Goal: Task Accomplishment & Management: Manage account settings

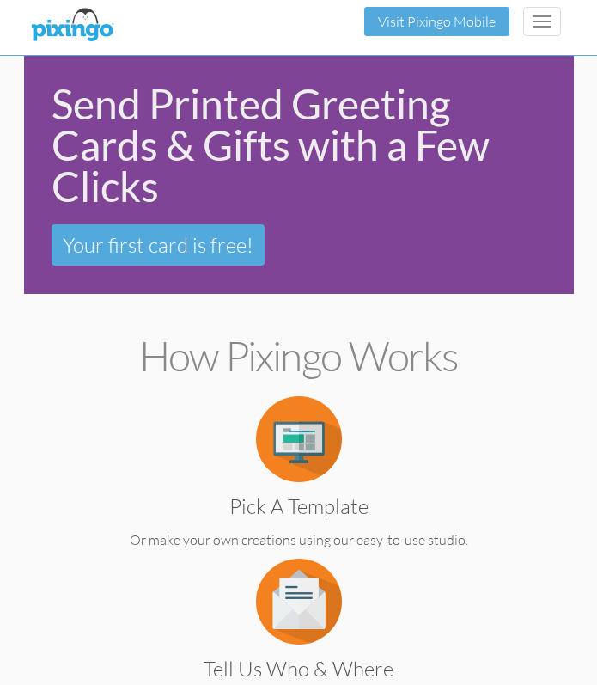
drag, startPoint x: 309, startPoint y: 3, endPoint x: 242, endPoint y: 16, distance: 68.4
click at [242, 16] on div "Toggle navigation Visit Pixingo Mobile" at bounding box center [299, 21] width 550 height 43
click at [535, 17] on button "Toggle navigation" at bounding box center [542, 21] width 38 height 29
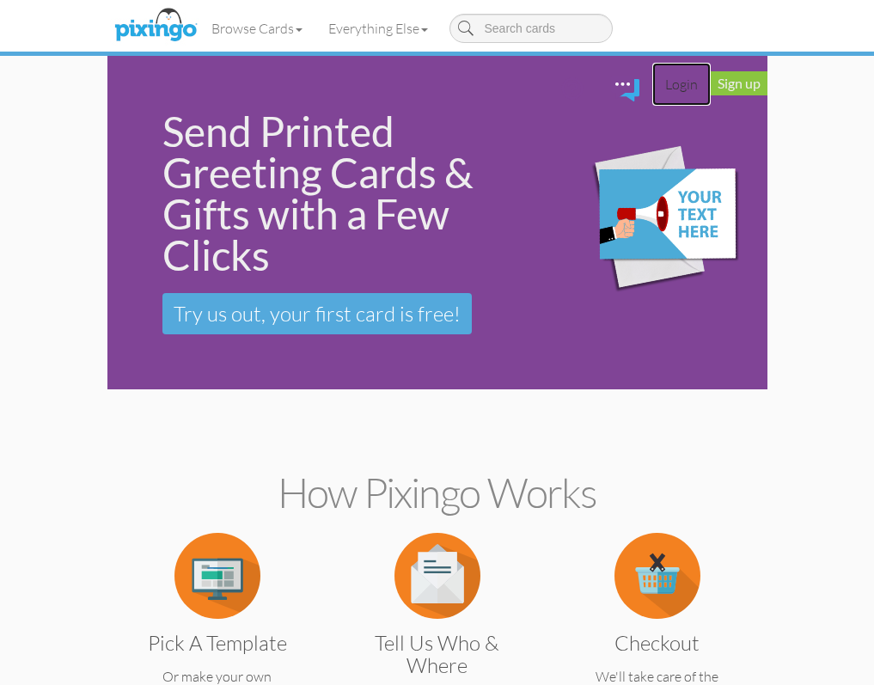
click at [609, 63] on link "Login" at bounding box center [681, 84] width 58 height 43
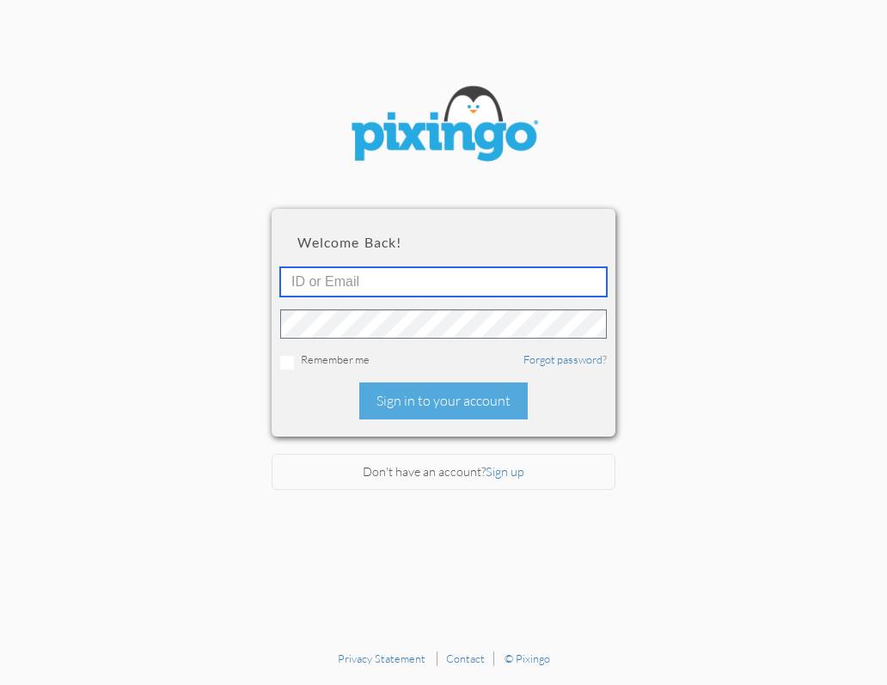
type input "stevenstep@sbcglobal.net"
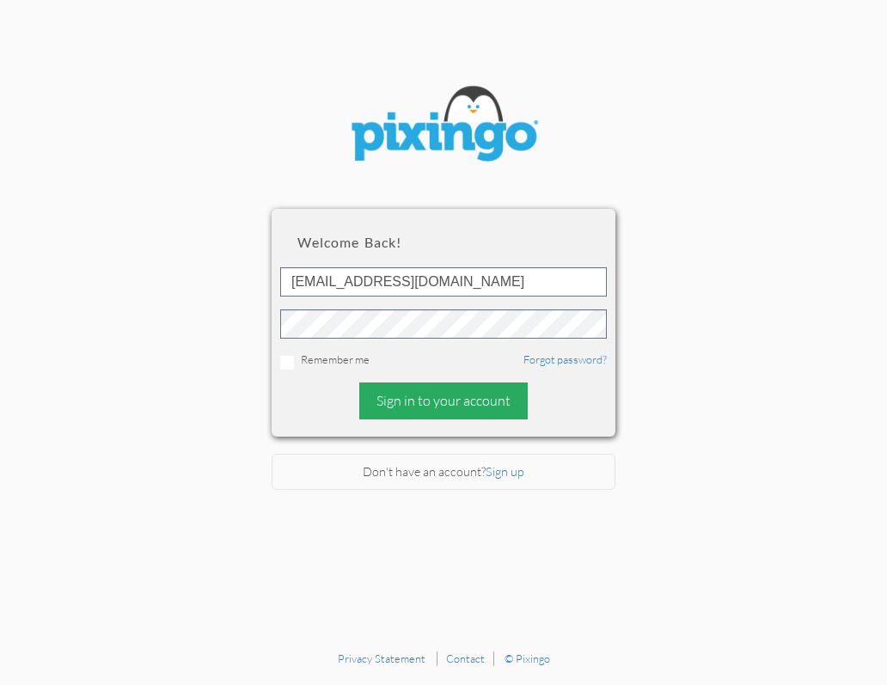
click at [472, 393] on div "Sign in to your account" at bounding box center [443, 400] width 168 height 37
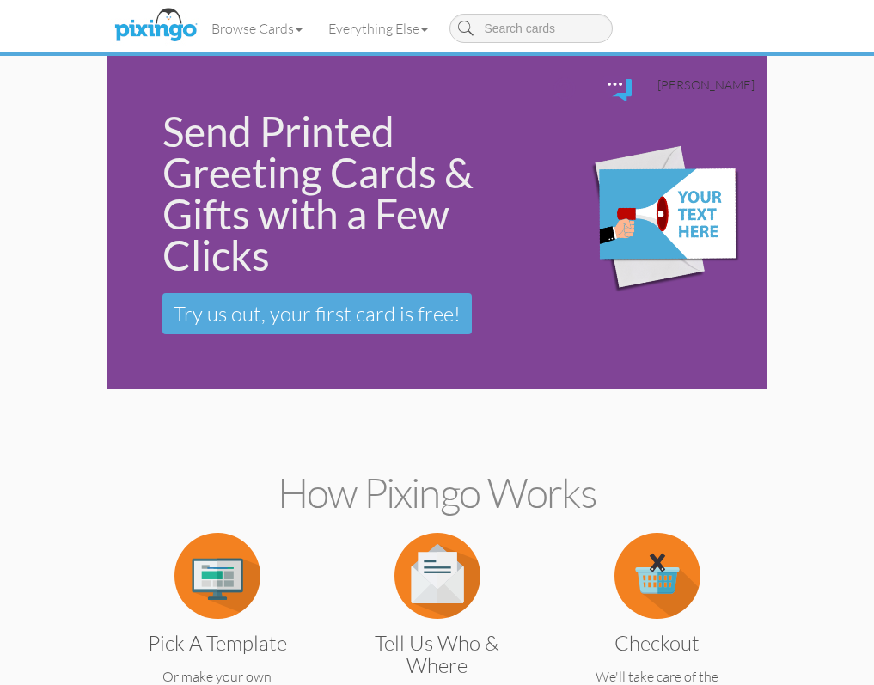
click at [609, 77] on span "[PERSON_NAME]" at bounding box center [705, 84] width 97 height 15
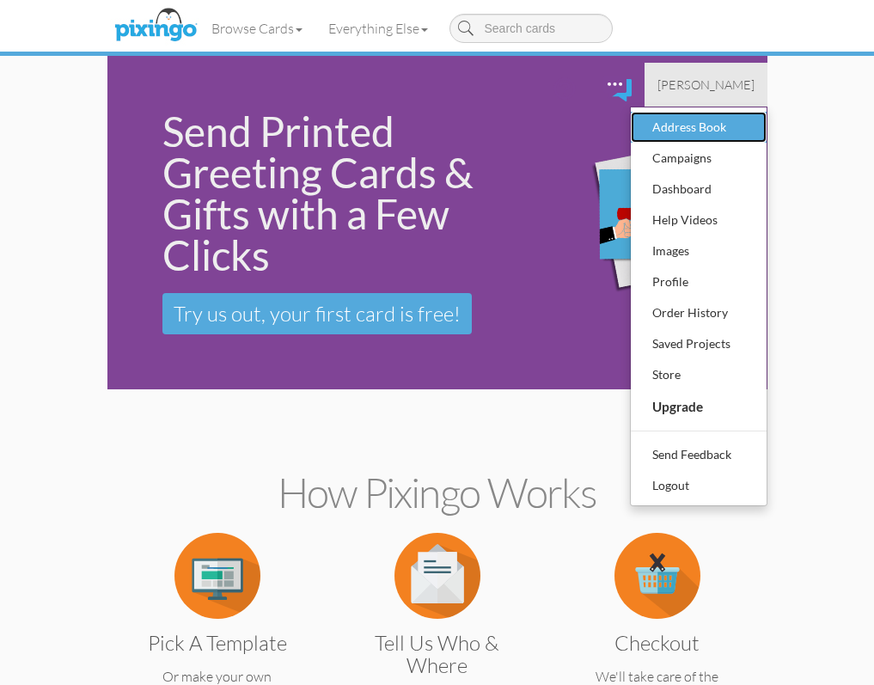
click at [609, 114] on div "Address Book" at bounding box center [698, 127] width 101 height 26
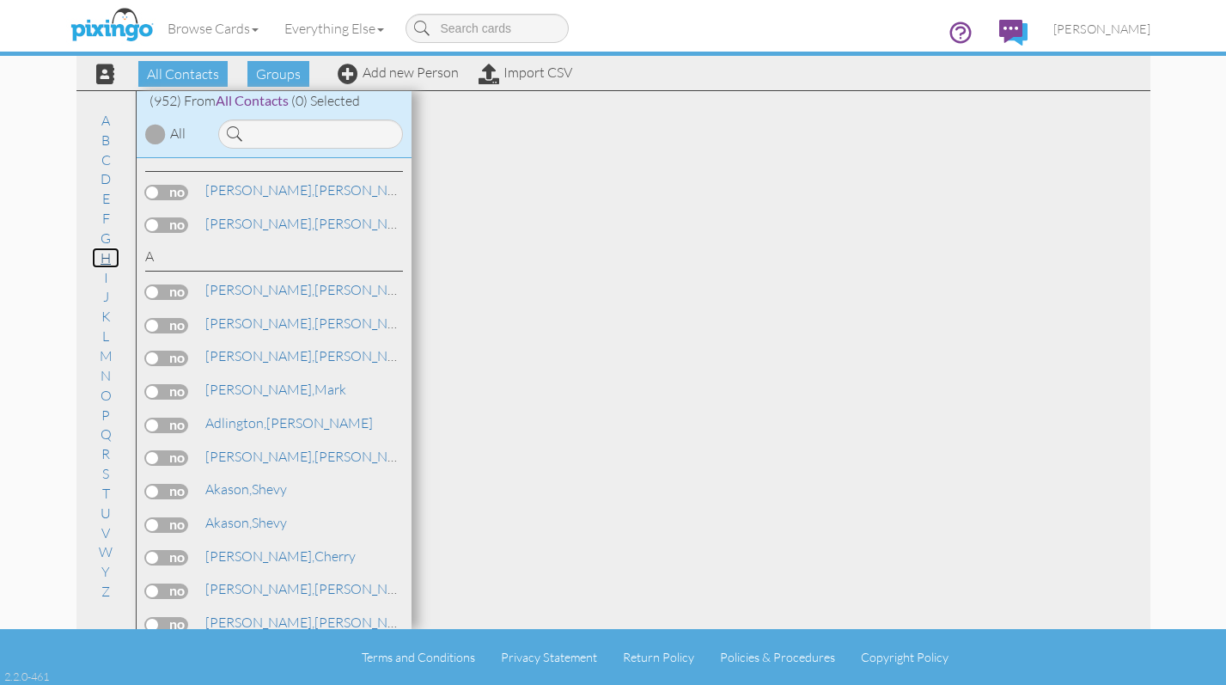
click at [108, 256] on link "H" at bounding box center [105, 257] width 27 height 21
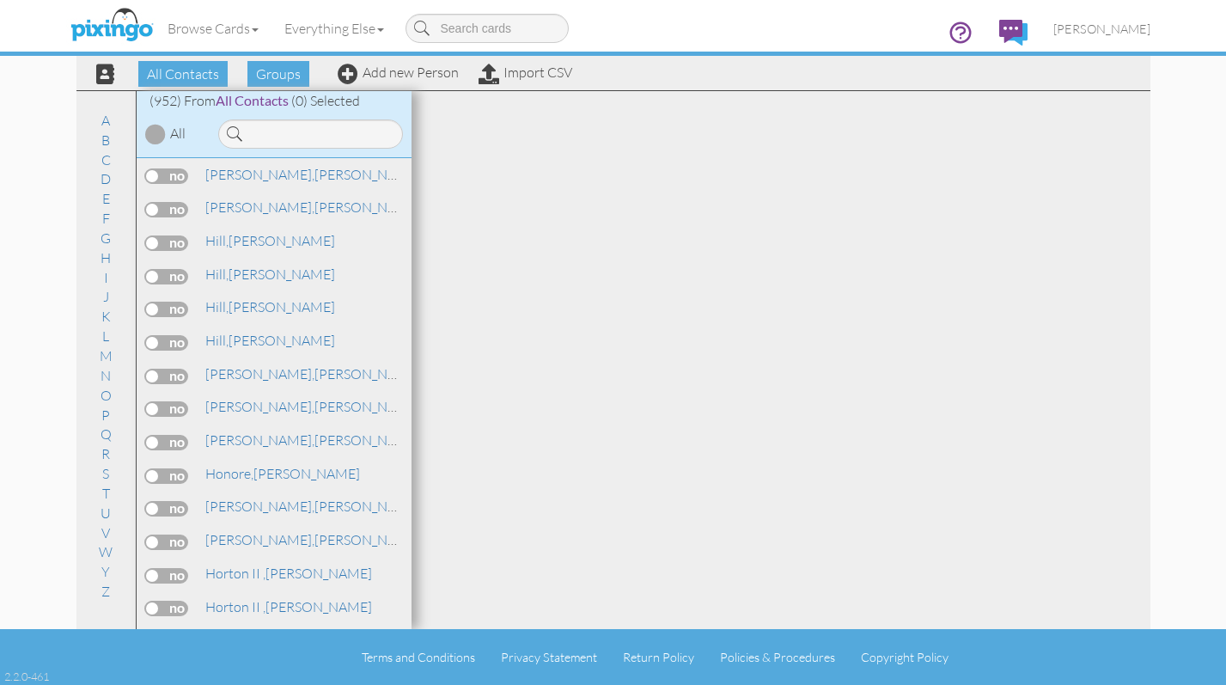
scroll to position [11428, 0]
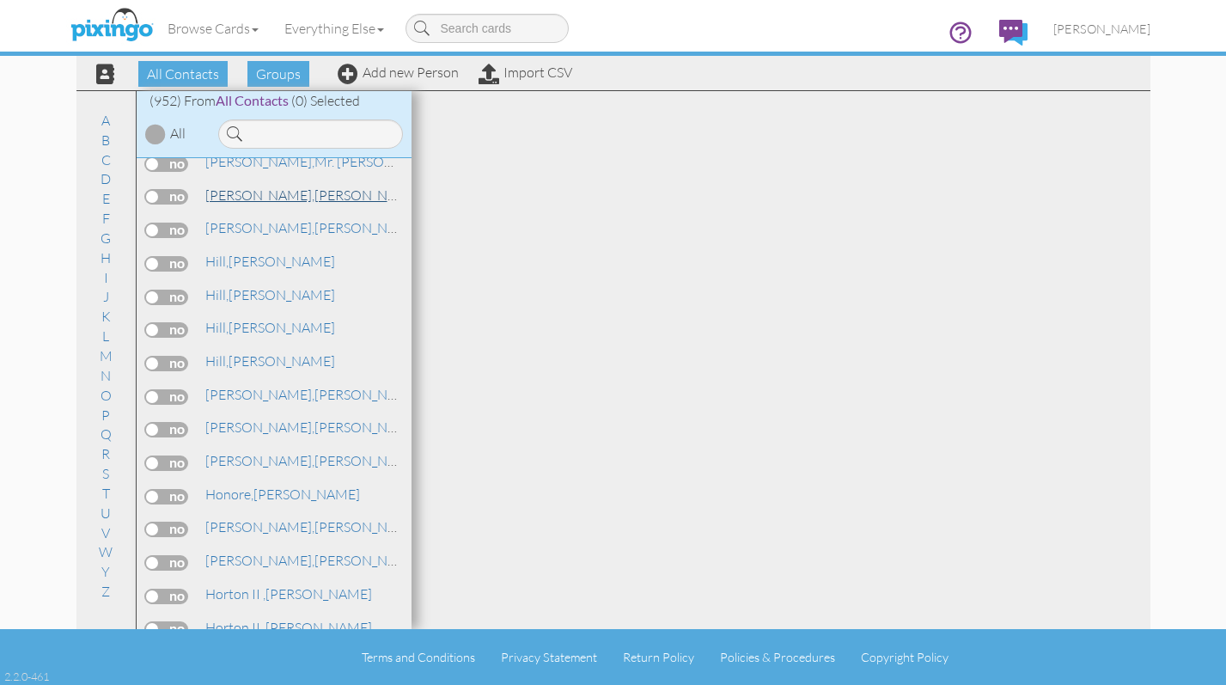
click at [246, 199] on span "[PERSON_NAME]," at bounding box center [259, 194] width 109 height 17
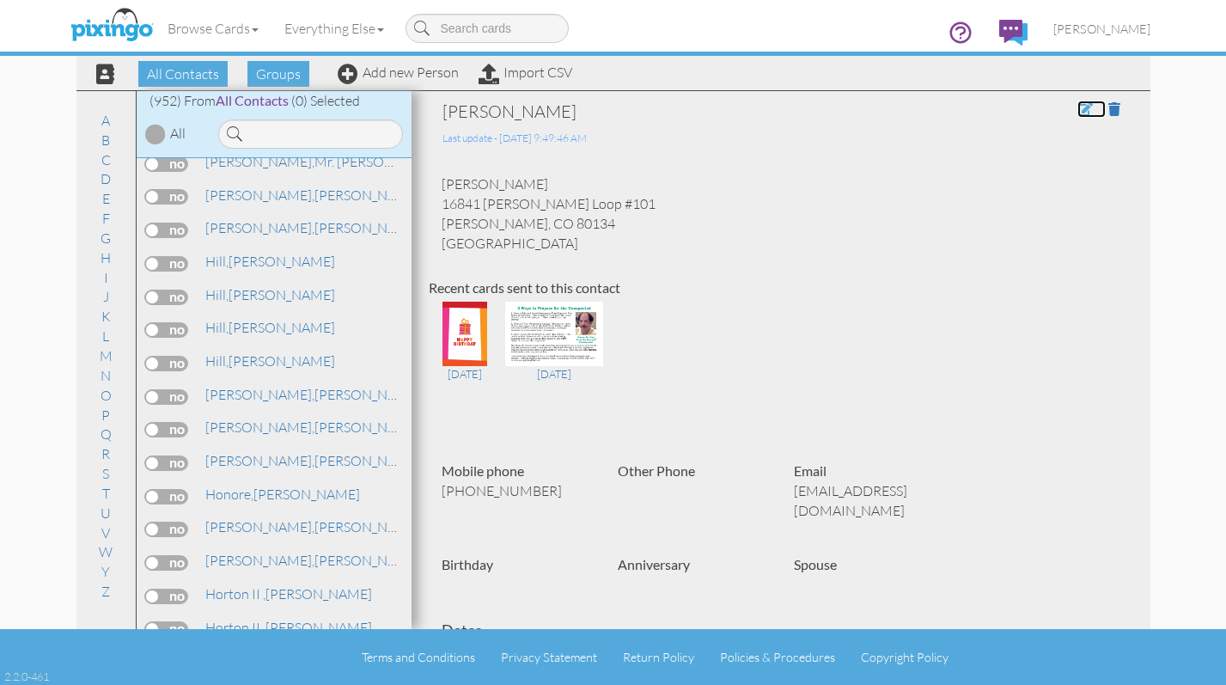
click at [609, 104] on span at bounding box center [1084, 109] width 15 height 14
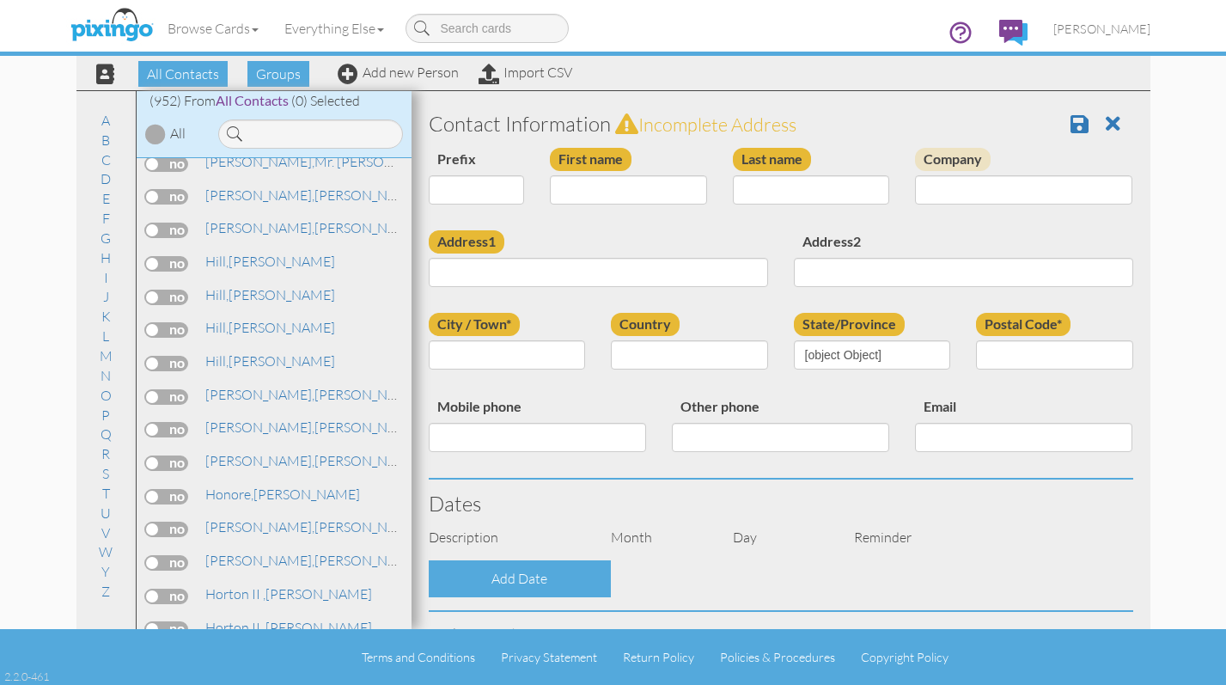
type input "[PERSON_NAME]"
type input "16841 [PERSON_NAME] Loop #101"
type input "[PERSON_NAME]"
type input "80134"
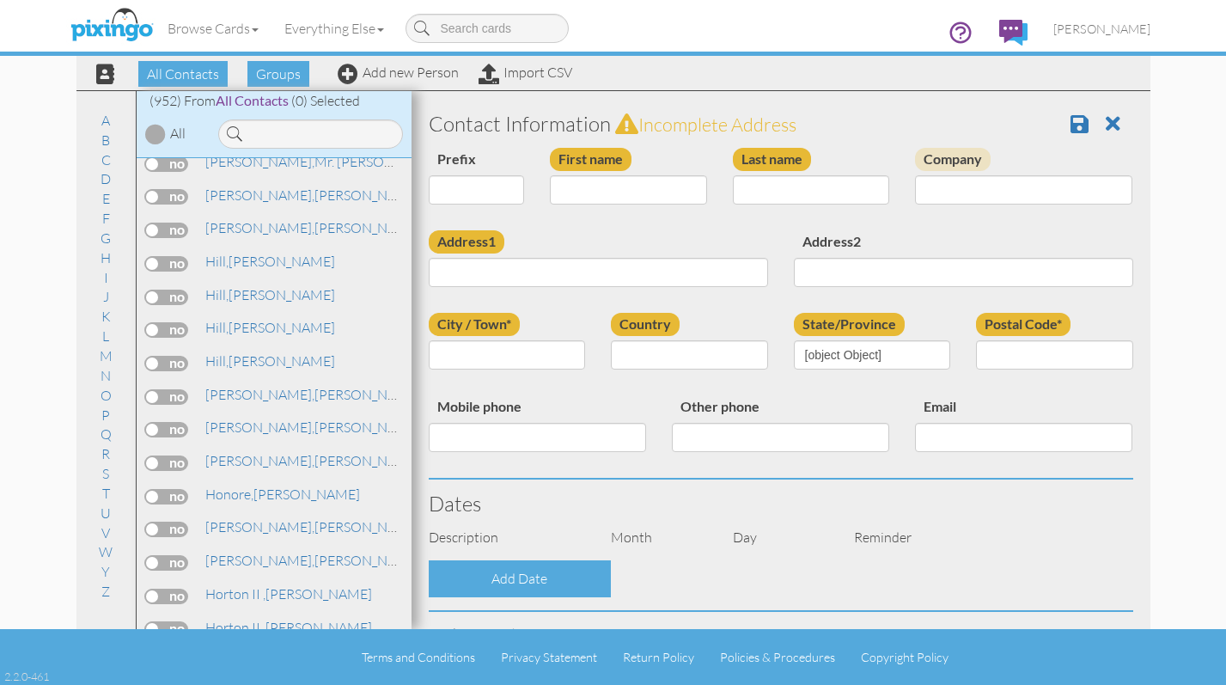
type input "[PHONE_NUMBER]"
type input "[EMAIL_ADDRESS][DOMAIN_NAME]"
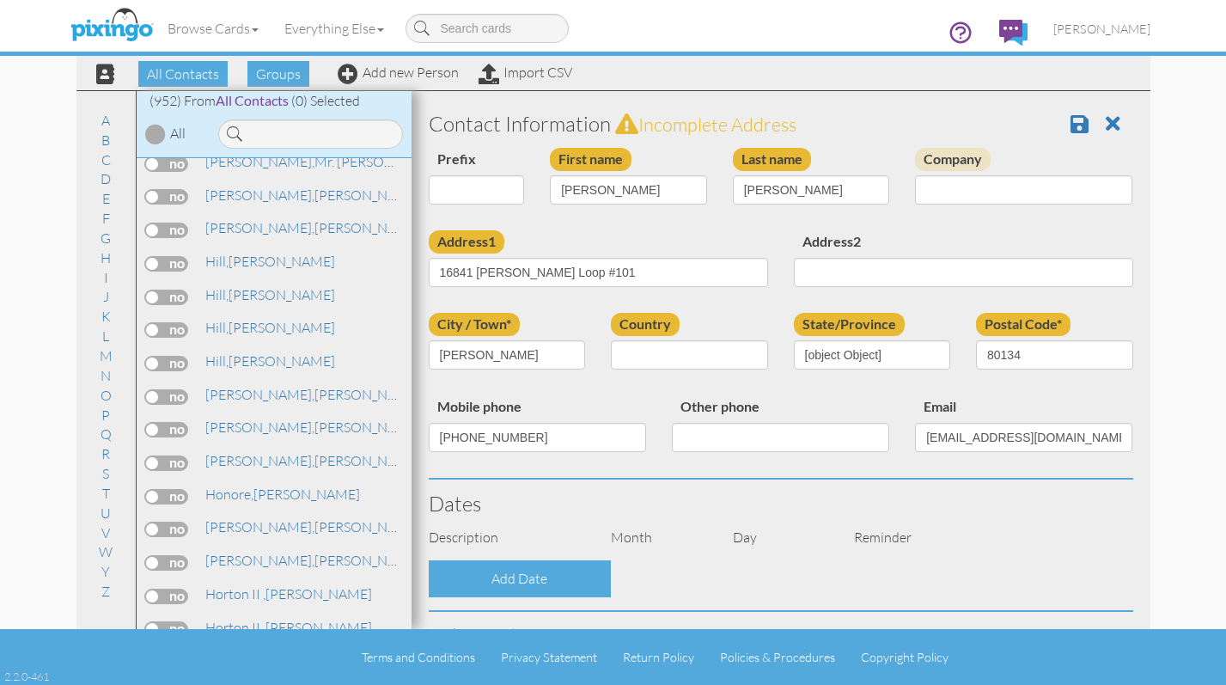
select select "object:3647"
select select "object:3892"
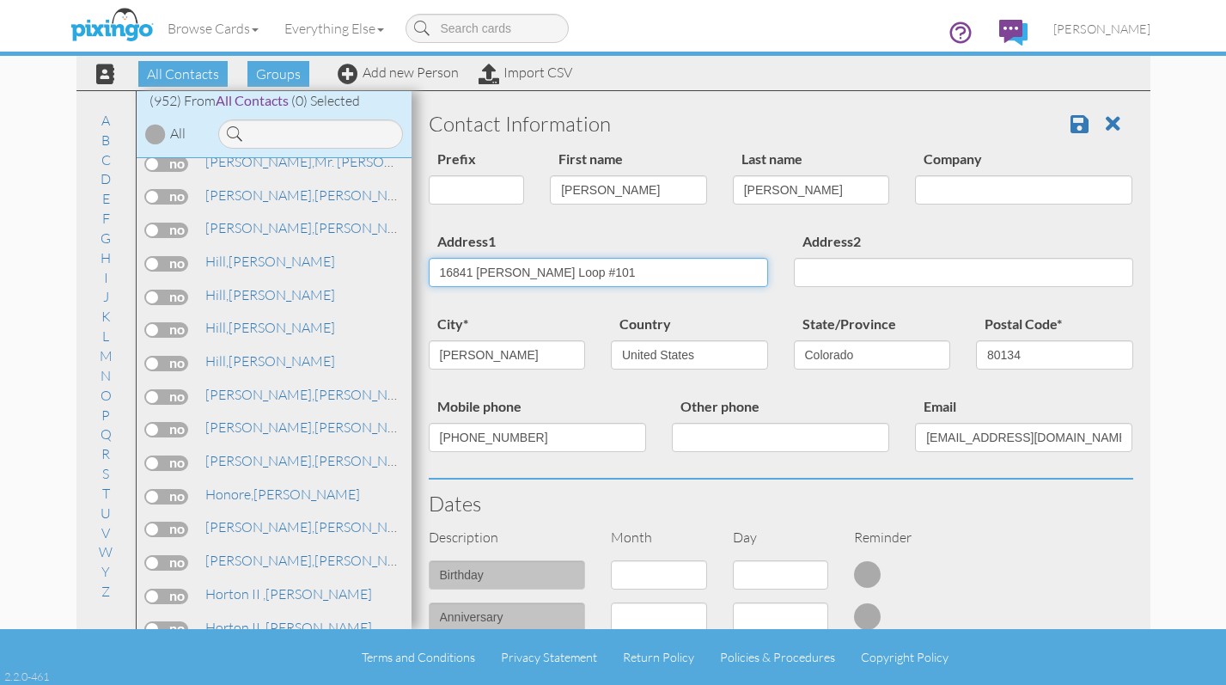
drag, startPoint x: 436, startPoint y: 272, endPoint x: 581, endPoint y: 272, distance: 144.3
click at [581, 272] on input "16841 [PERSON_NAME] Loop #101" at bounding box center [598, 272] width 339 height 29
type input "23625 E. Kettle Pl."
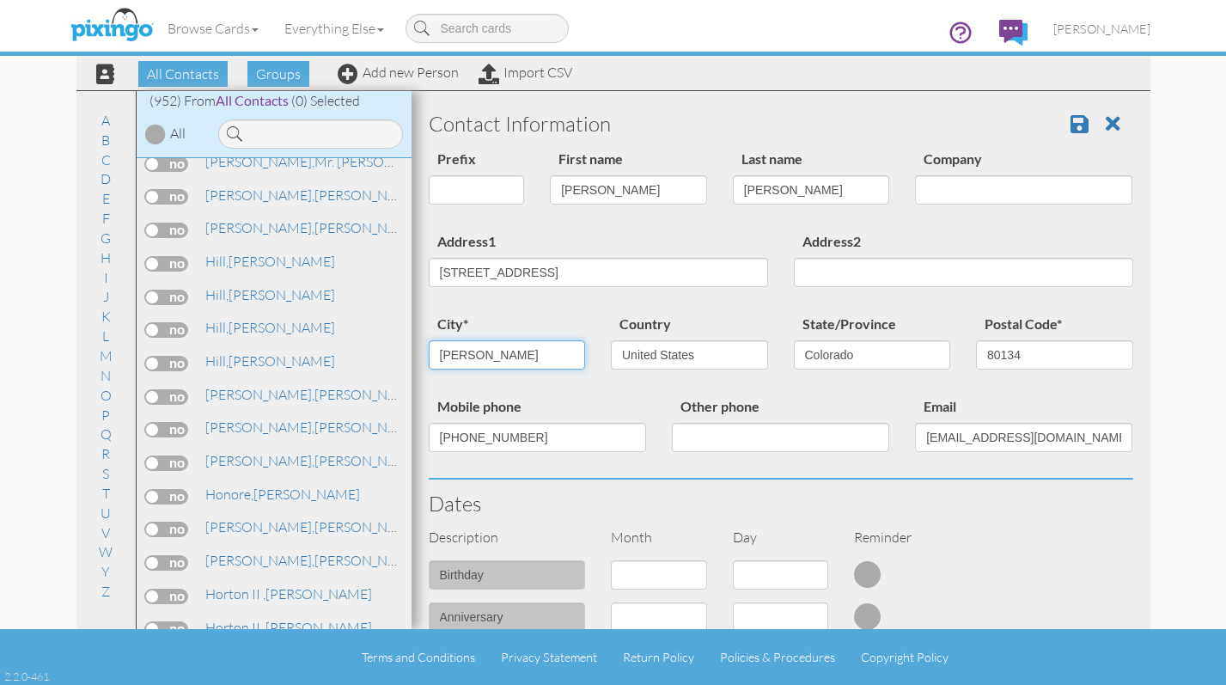
drag, startPoint x: 491, startPoint y: 357, endPoint x: 426, endPoint y: 356, distance: 65.3
click at [426, 356] on div "city* Parker" at bounding box center [507, 348] width 183 height 70
type input "Aurora"
drag, startPoint x: 1025, startPoint y: 358, endPoint x: 960, endPoint y: 357, distance: 65.3
click at [609, 357] on div "Postal Code* 80134" at bounding box center [1054, 348] width 183 height 70
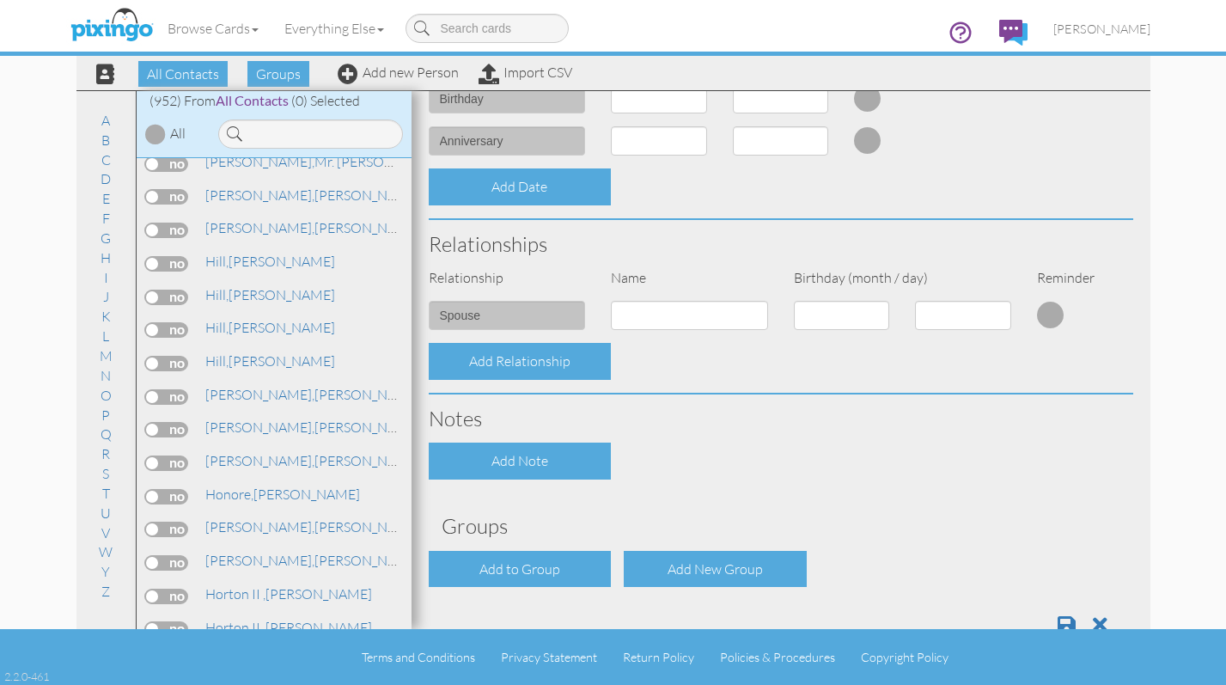
scroll to position [522, 0]
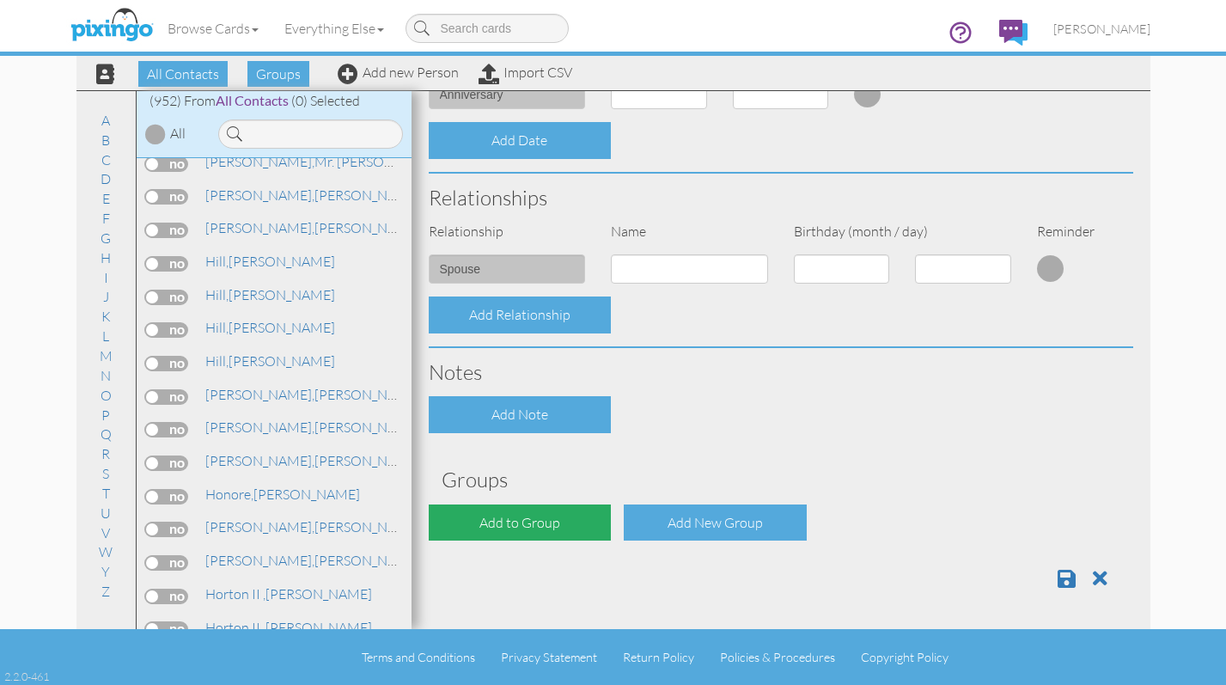
type input "80016-7054"
click at [563, 524] on div "Add to Group" at bounding box center [520, 522] width 183 height 37
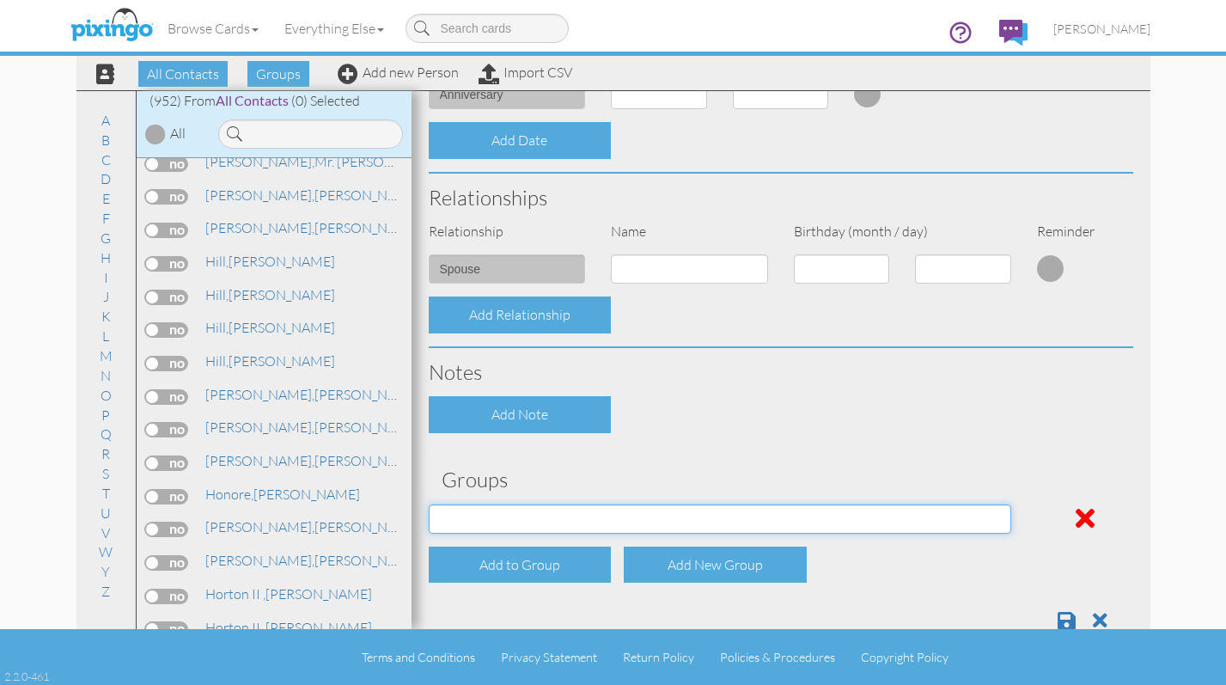
click at [596, 521] on select "Active Clients July 2024 Mailer List Prospects Referral List" at bounding box center [720, 518] width 582 height 29
select select "object:3973"
click at [429, 504] on select "Active Clients July 2024 Mailer List Prospects Referral List" at bounding box center [720, 518] width 582 height 29
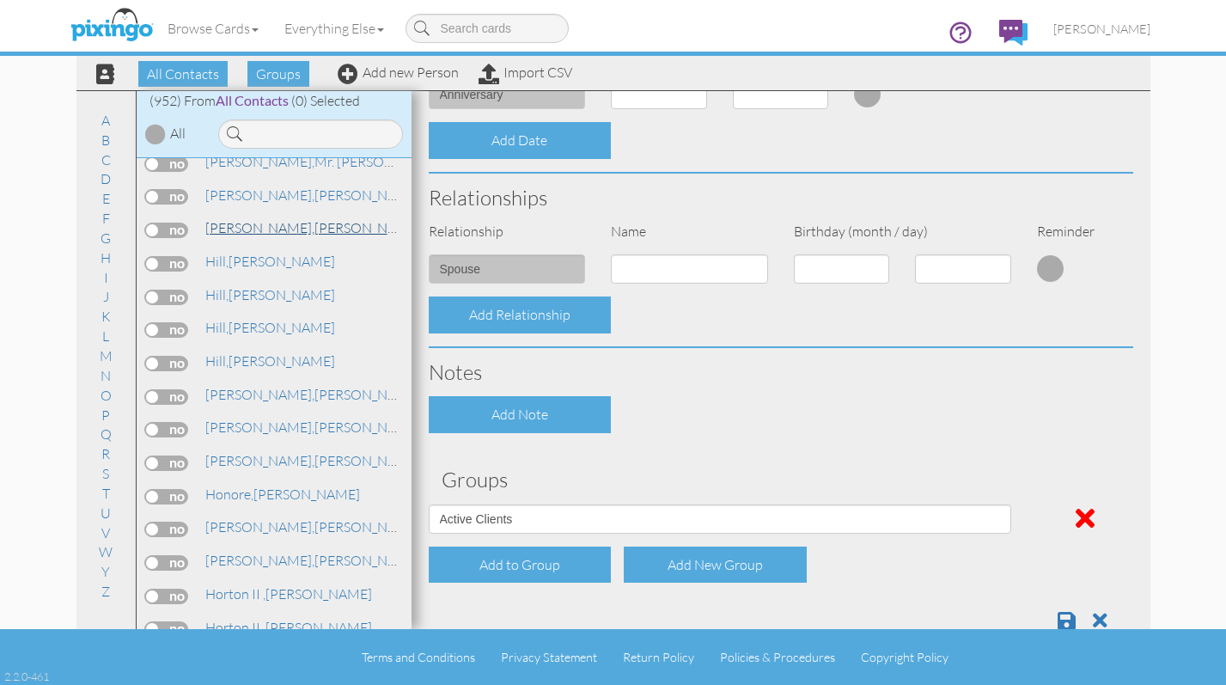
click at [274, 221] on link "[PERSON_NAME]" at bounding box center [313, 227] width 219 height 21
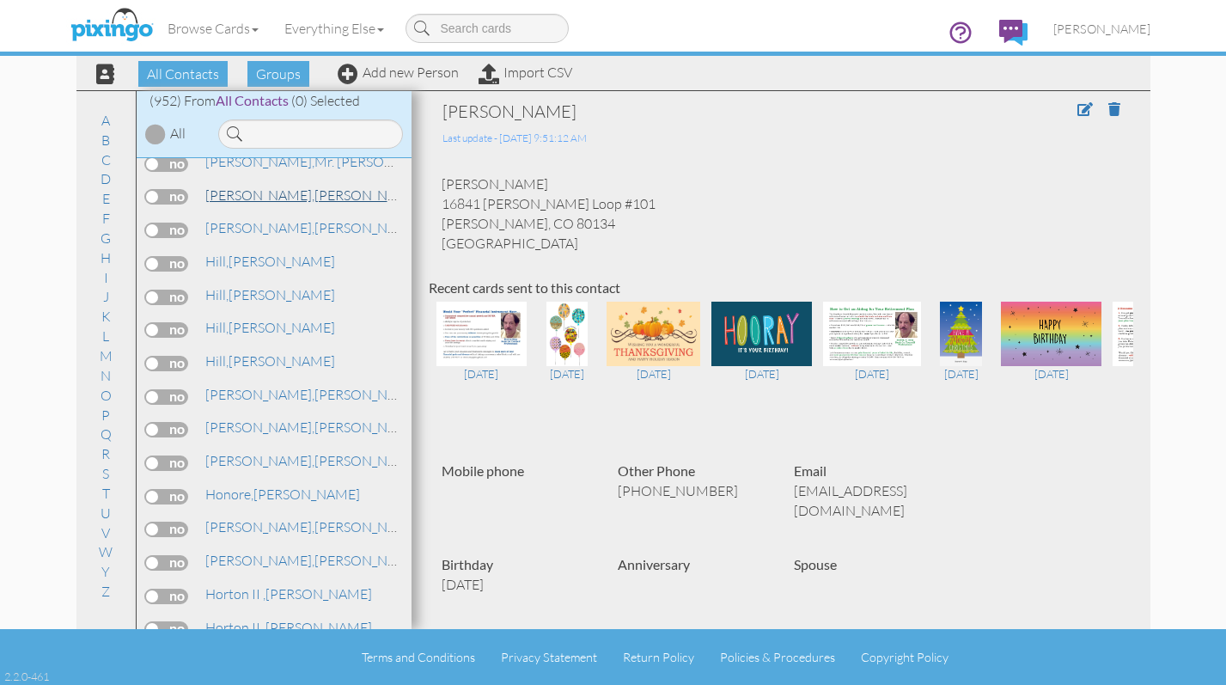
click at [293, 203] on link "[PERSON_NAME]" at bounding box center [313, 195] width 219 height 21
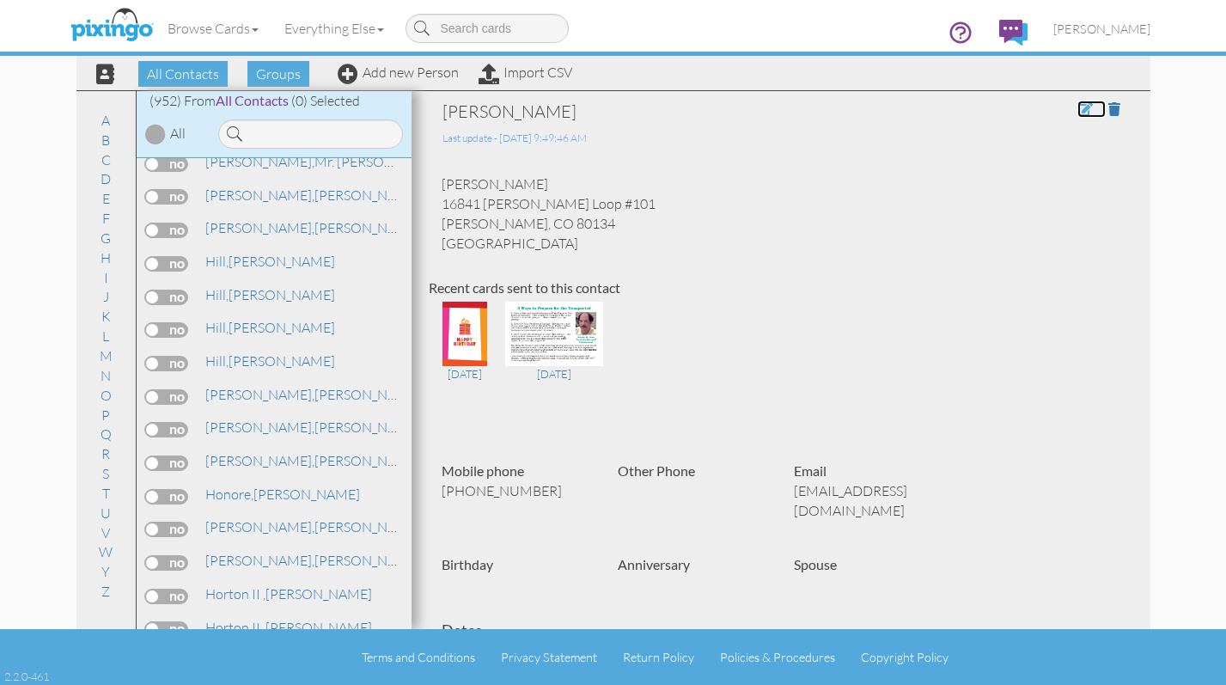
click at [609, 109] on span at bounding box center [1084, 109] width 15 height 14
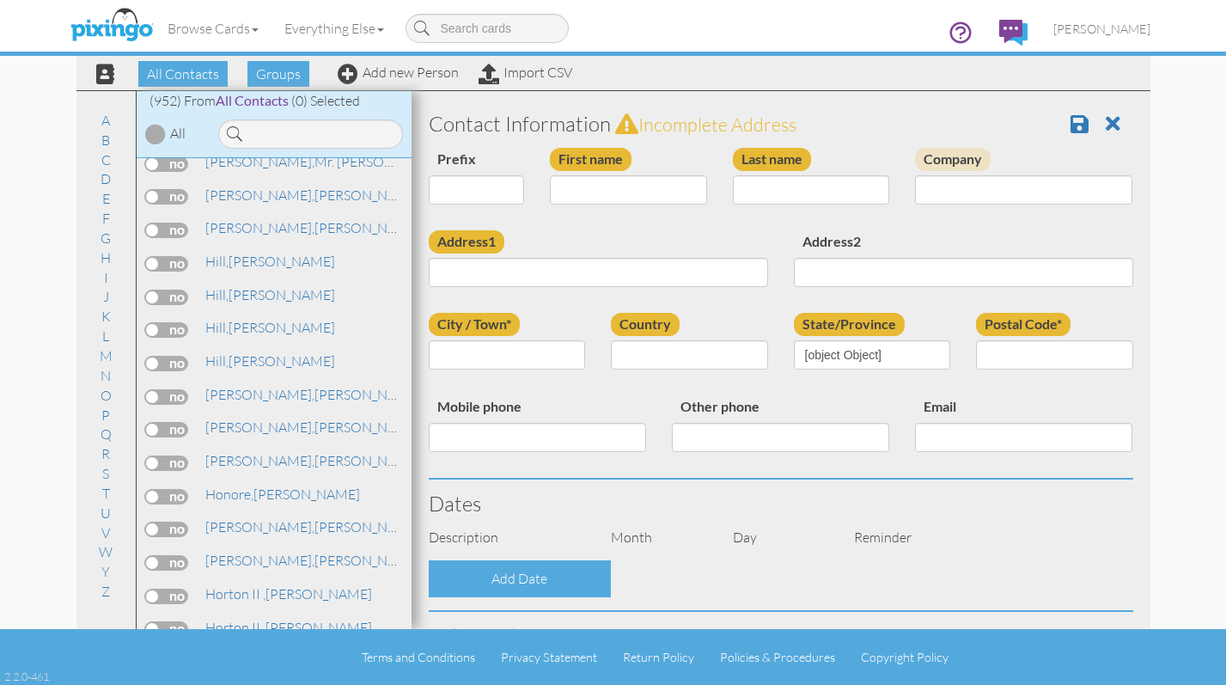
type input "[PERSON_NAME]"
type input "16841 [PERSON_NAME] Loop #101"
type input "[PERSON_NAME]"
type input "80134"
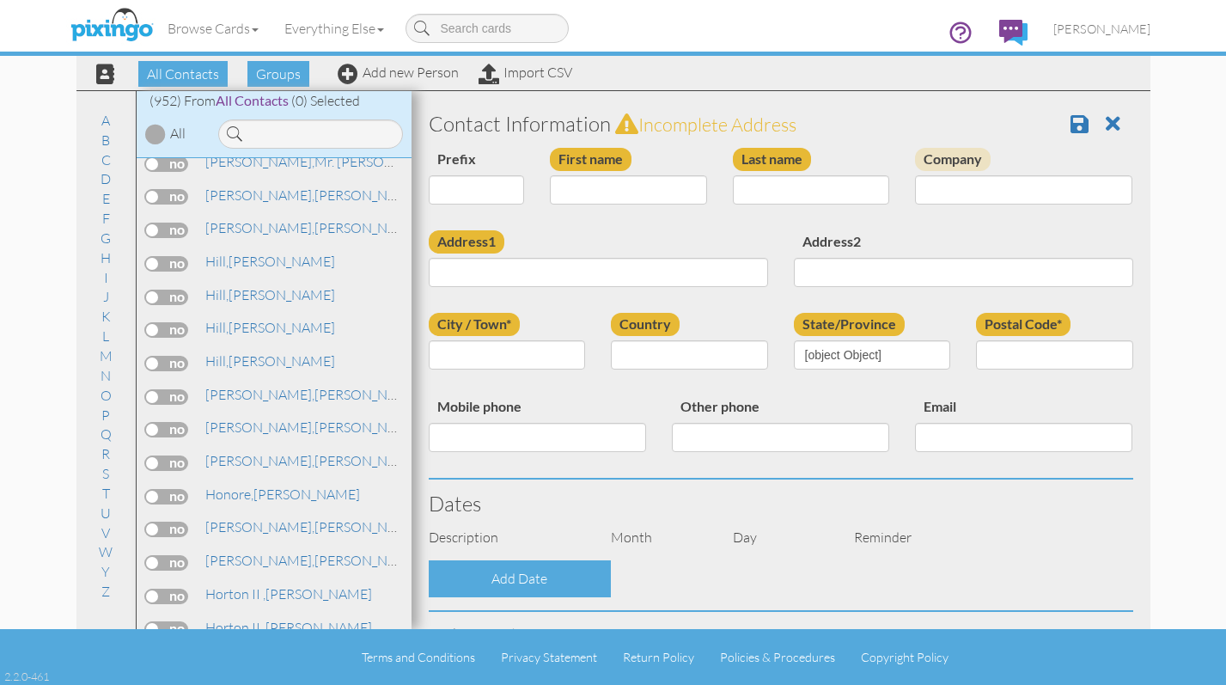
type input "[PHONE_NUMBER]"
type input "[EMAIL_ADDRESS][DOMAIN_NAME]"
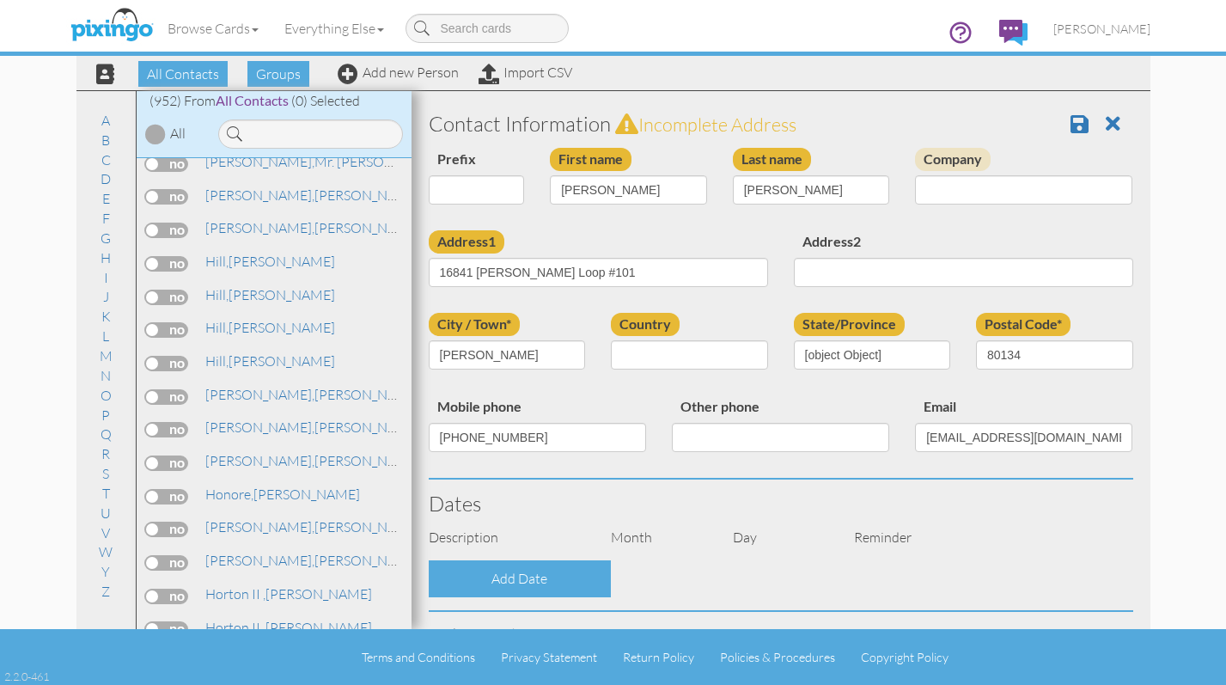
select select "object:3647"
select select "object:3892"
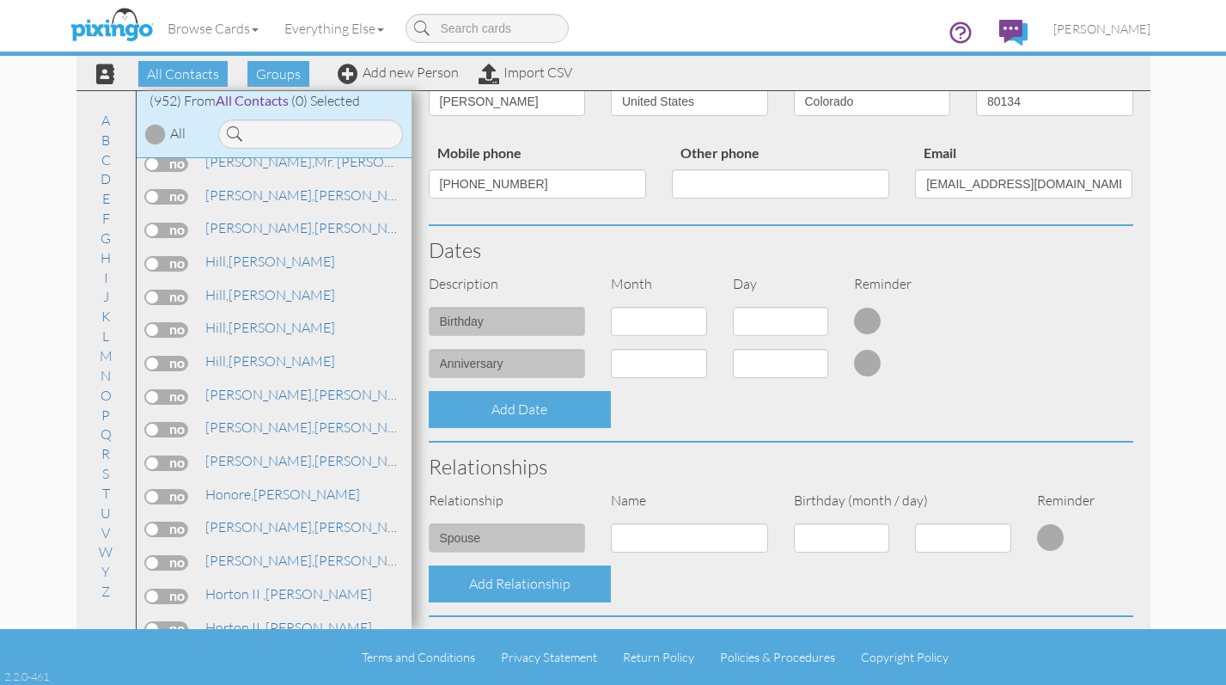
scroll to position [258, 0]
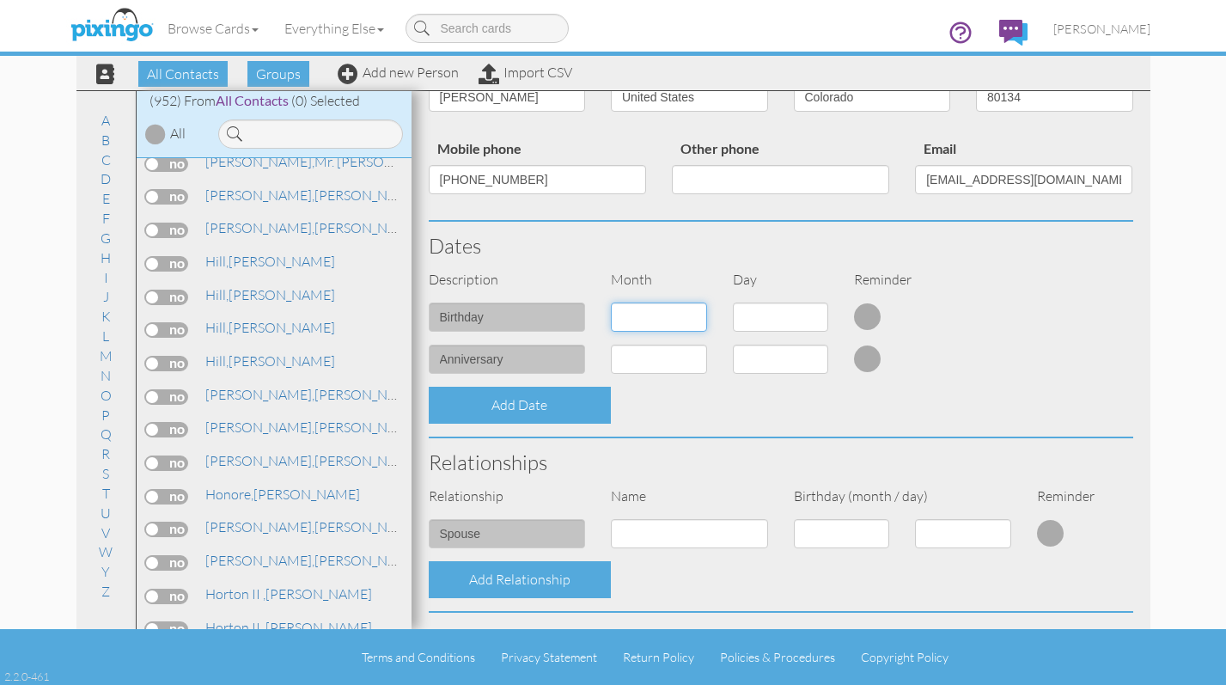
click at [609, 314] on select "1 - Jan 2 - Feb 3 - Mar 4 - Apr 5 - May 6 - Jun 7 - Jul 8 - Aug 9 - Sep 10 - Oc…" at bounding box center [659, 316] width 96 height 29
select select "object:4051"
click at [609, 302] on select "1 - Jan 2 - Feb 3 - Mar 4 - Apr 5 - May 6 - Jun 7 - Jul 8 - Aug 9 - Sep 10 - Oc…" at bounding box center [659, 316] width 96 height 29
click at [609, 315] on select "1 2 3 4 5 6 7 8 9 10 11 12 13 14 15 16 17 18 19 20 21 22 23 24 25 26 27 28 29 30" at bounding box center [781, 316] width 96 height 29
select select "number:2"
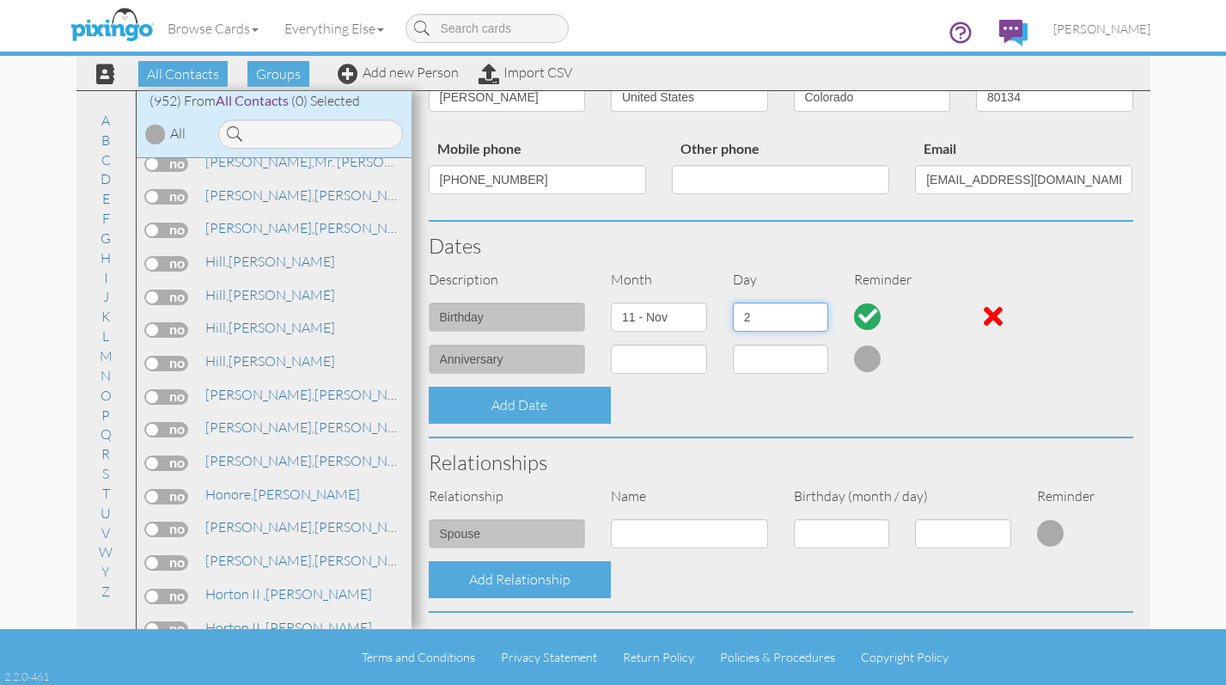
click at [609, 302] on select "1 2 3 4 5 6 7 8 9 10 11 12 13 14 15 16 17 18 19 20 21 22 23 24 25 26 27 28 29 30" at bounding box center [781, 316] width 96 height 29
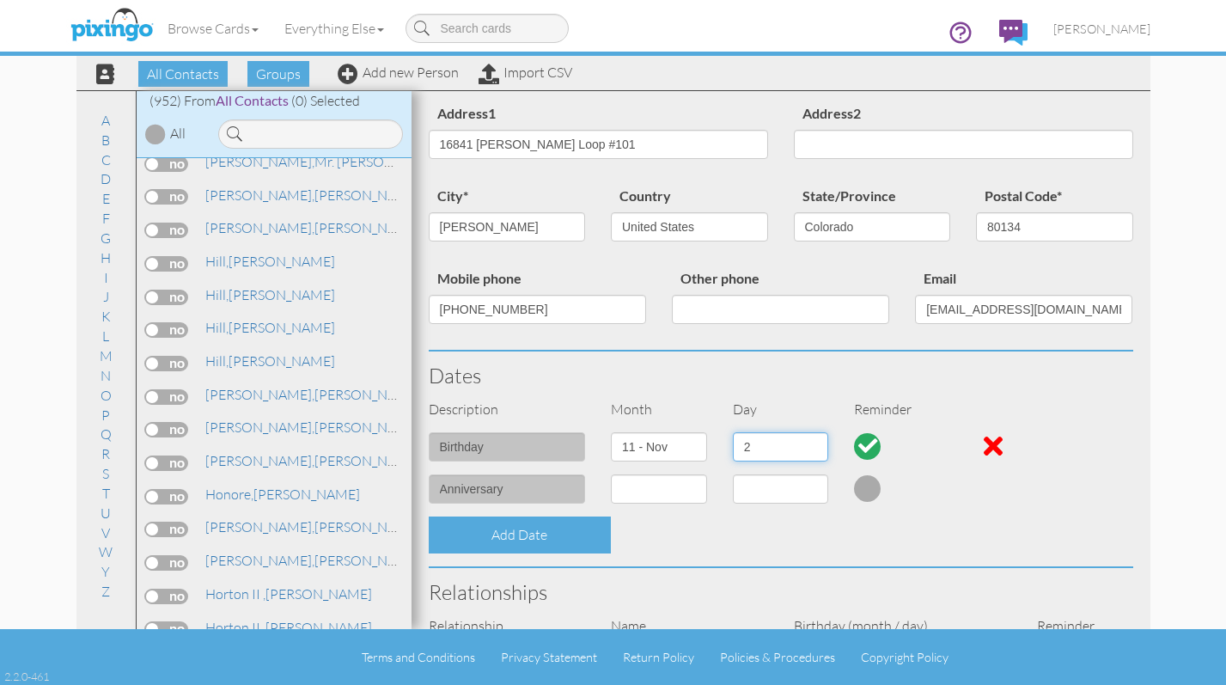
scroll to position [0, 0]
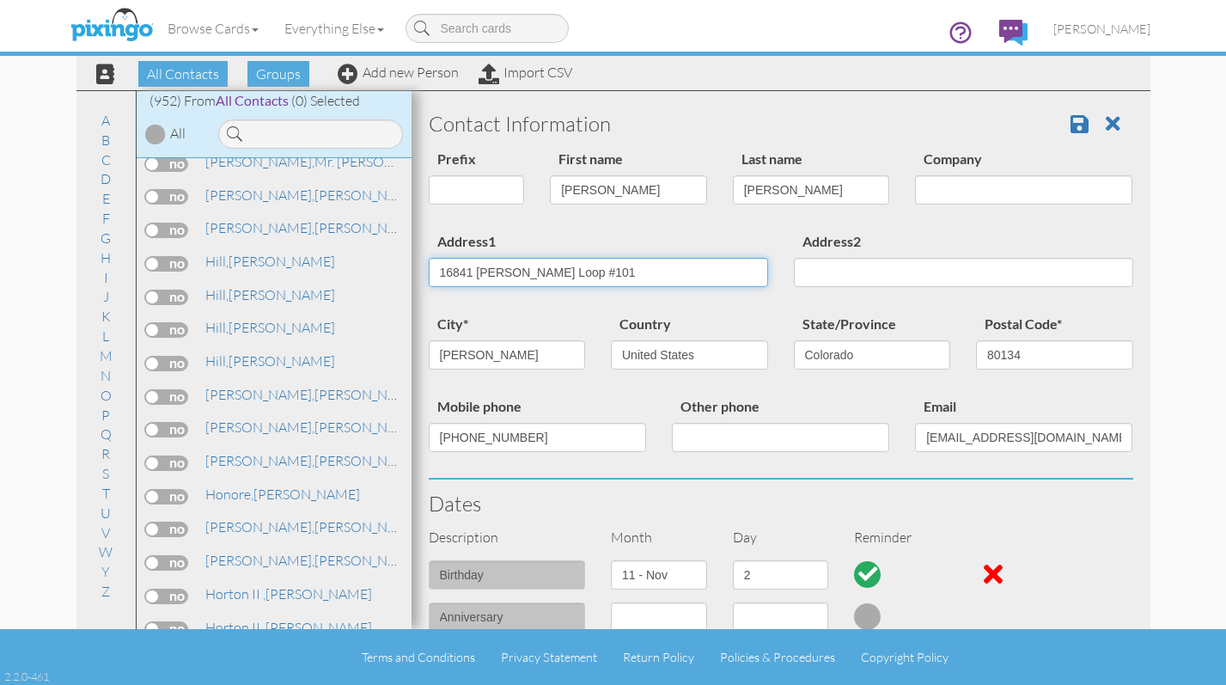
drag, startPoint x: 574, startPoint y: 271, endPoint x: 364, endPoint y: 271, distance: 209.6
click at [364, 271] on div "All Contacts (952) My Groups Active Clients (112) July 2024 Maile ... (142) Pro…" at bounding box center [613, 359] width 1074 height 539
type input "[STREET_ADDRESS]"
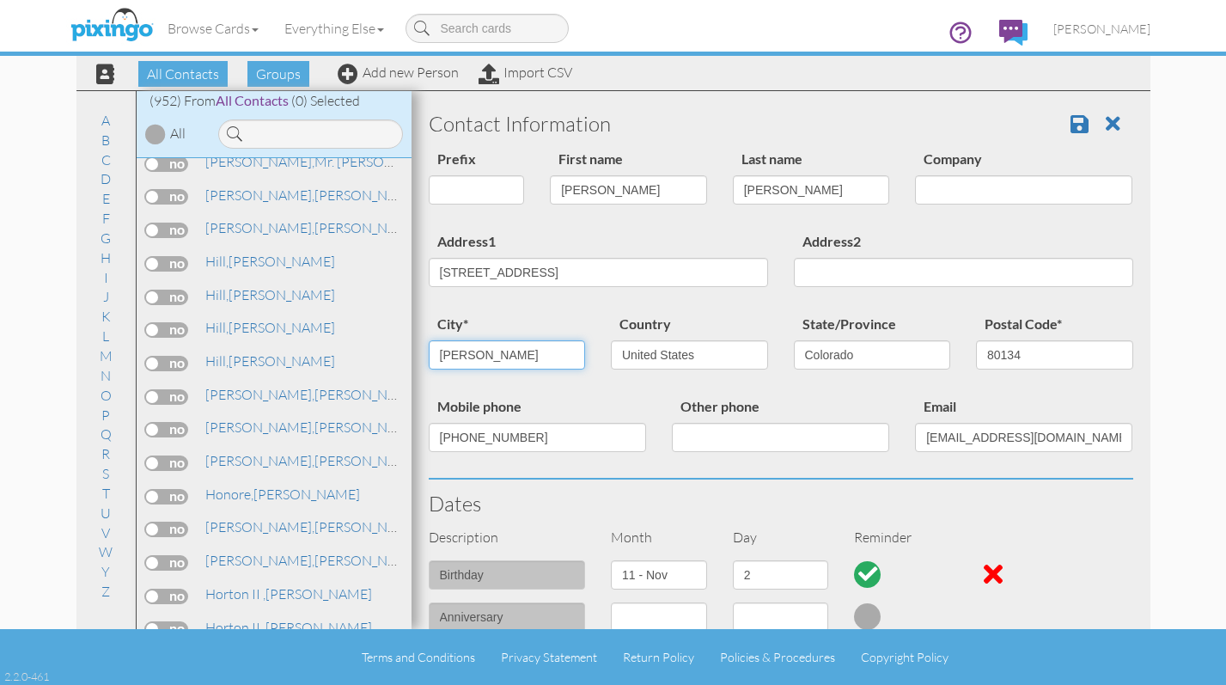
drag, startPoint x: 490, startPoint y: 350, endPoint x: 392, endPoint y: 359, distance: 99.2
click at [392, 359] on div "All Contacts (952) My Groups Active Clients (112) July 2024 Maile ... (142) Pro…" at bounding box center [613, 359] width 1074 height 539
type input "Aurora"
drag, startPoint x: 1027, startPoint y: 350, endPoint x: 980, endPoint y: 357, distance: 47.0
click at [609, 357] on input "80134" at bounding box center [1054, 354] width 157 height 29
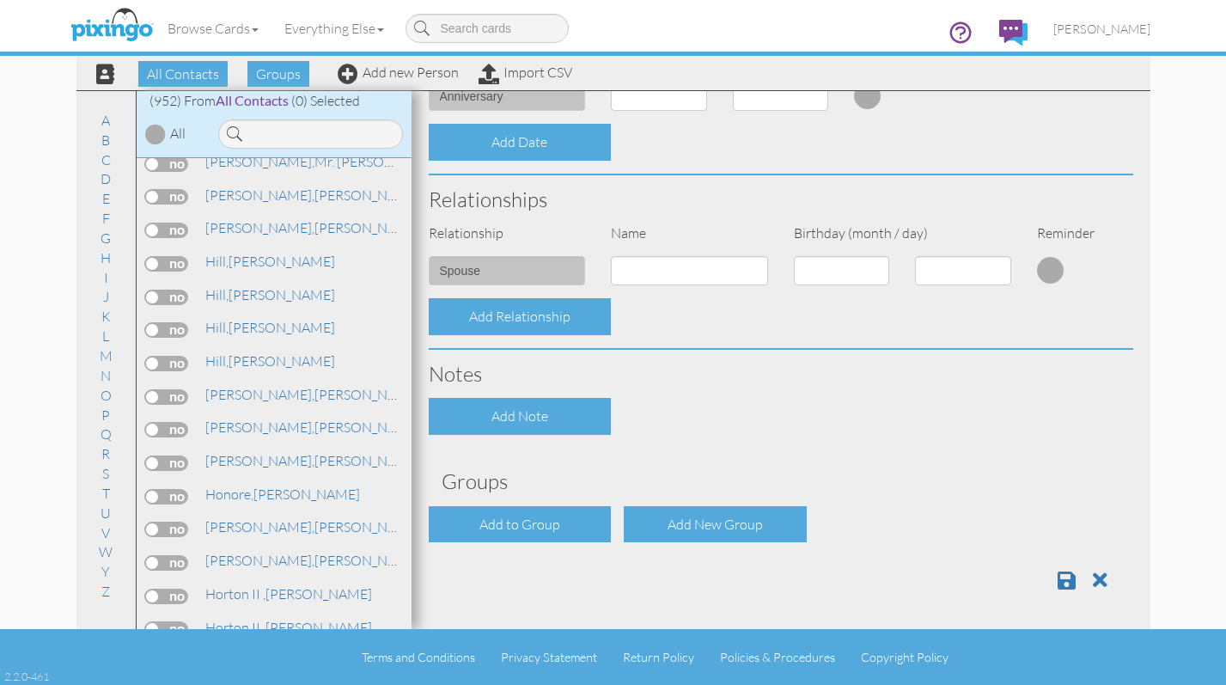
scroll to position [522, 0]
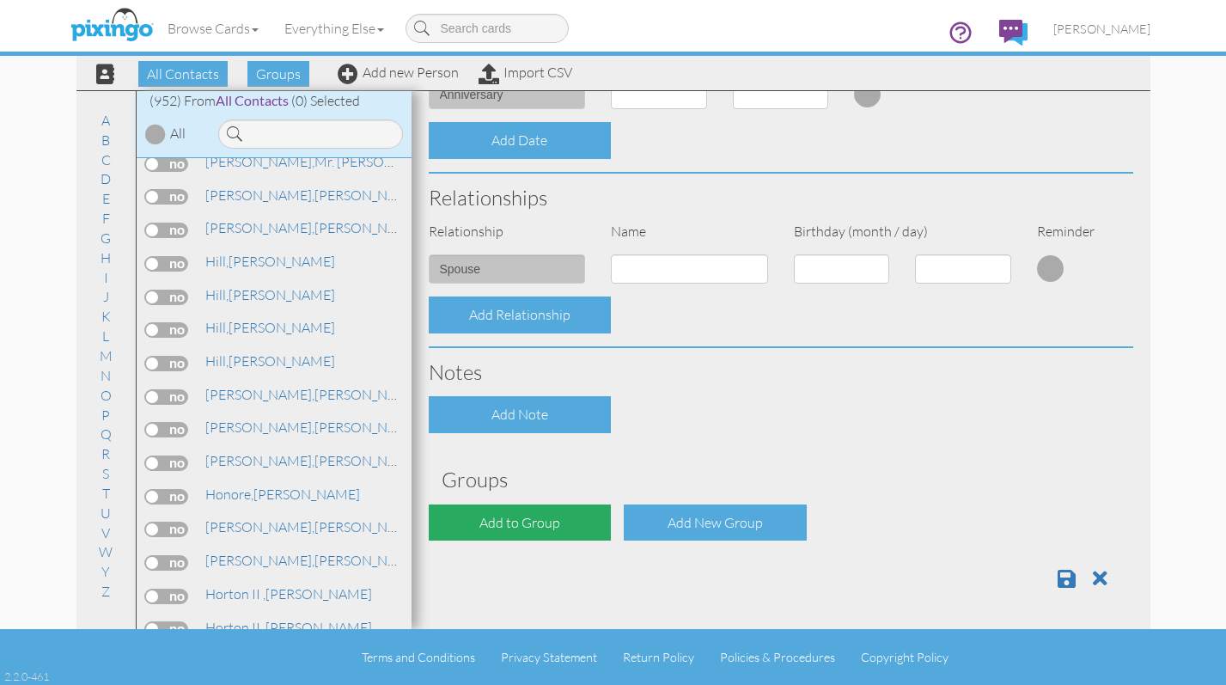
type input "80016-7054"
click at [546, 525] on div "Add to Group" at bounding box center [520, 522] width 183 height 37
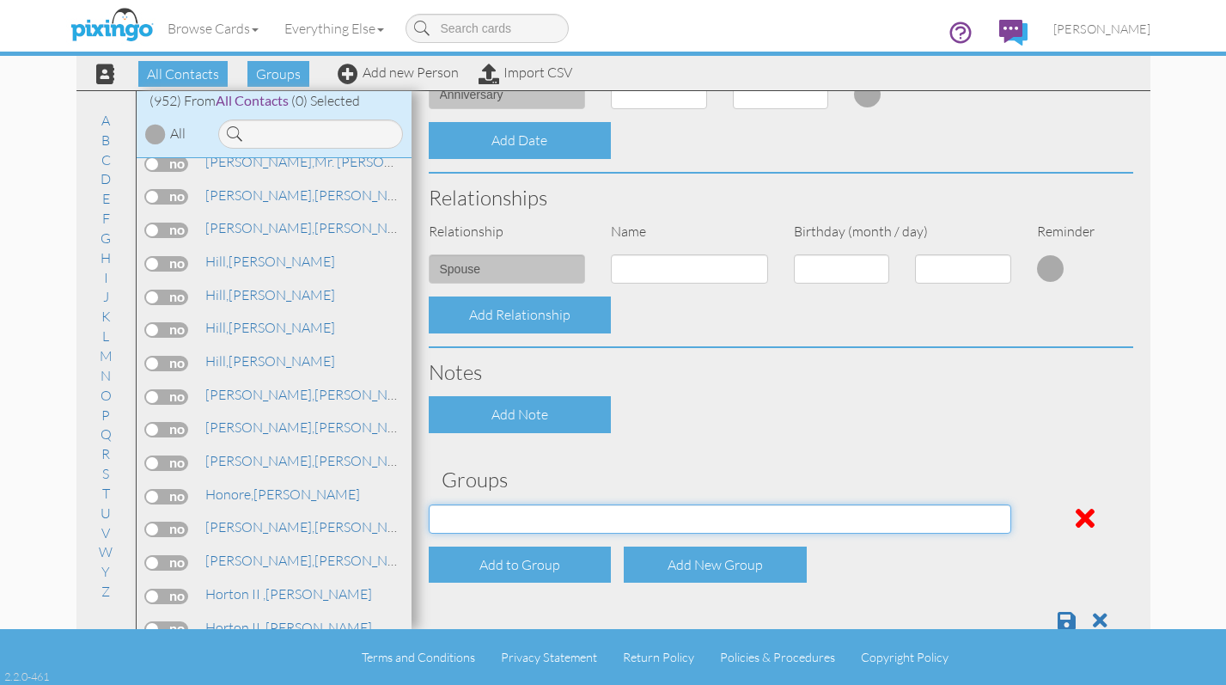
click at [609, 518] on select "Active Clients July 2024 Mailer List Prospects Referral List" at bounding box center [720, 518] width 582 height 29
select select "object:3973"
click at [429, 504] on select "Active Clients July 2024 Mailer List Prospects Referral List" at bounding box center [720, 518] width 582 height 29
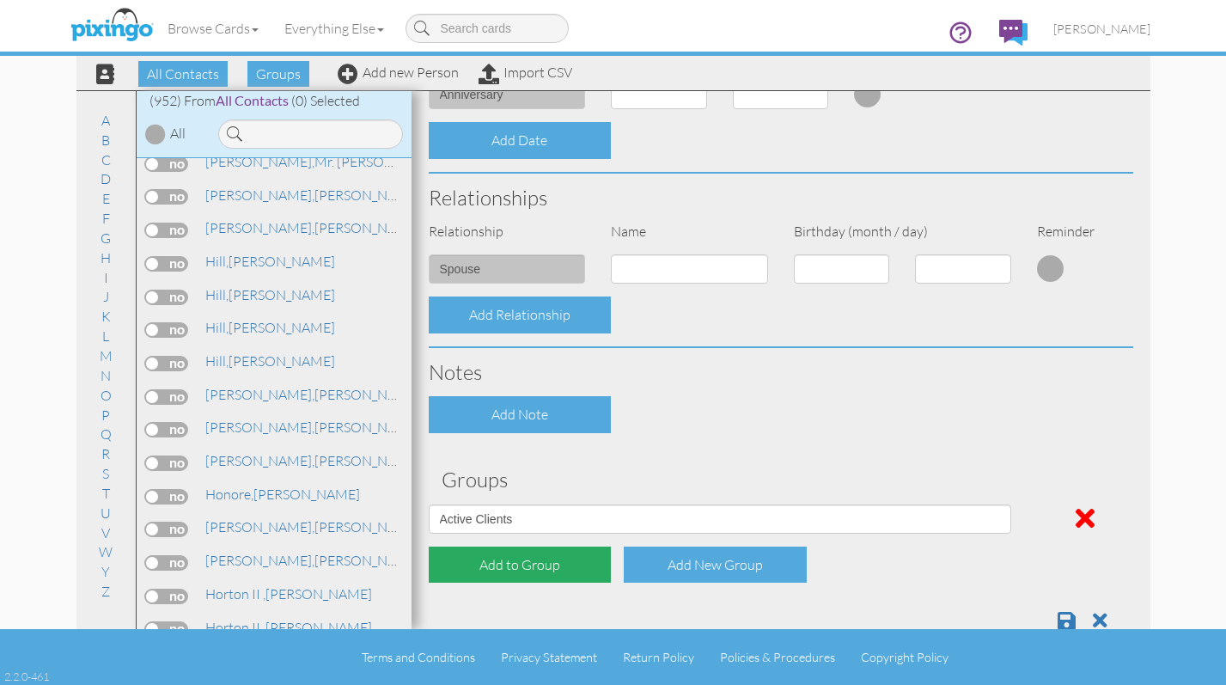
click at [550, 560] on div "Add to Group" at bounding box center [520, 564] width 183 height 37
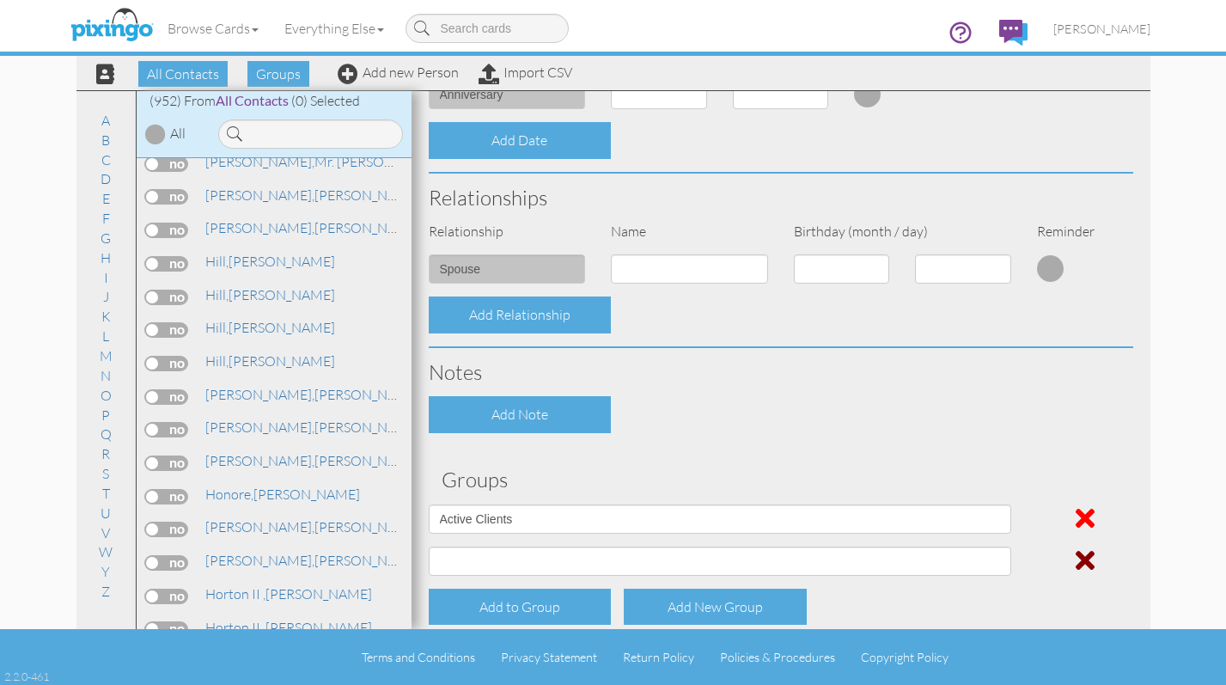
click at [609, 552] on span at bounding box center [1084, 559] width 19 height 27
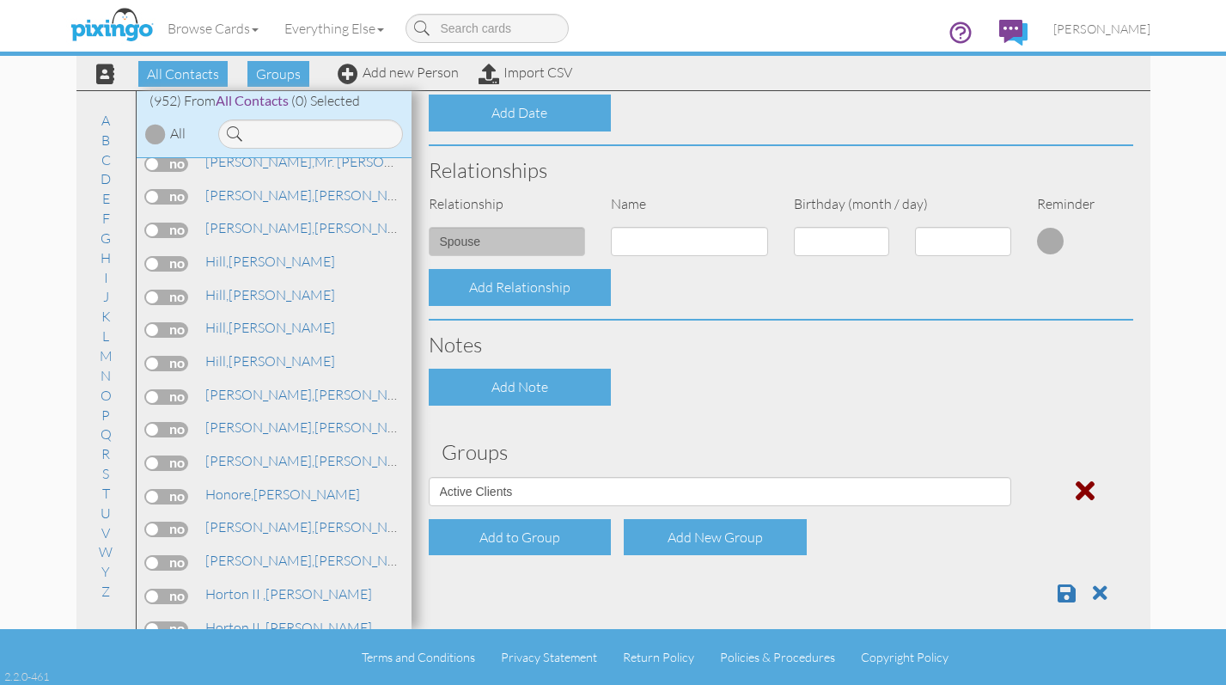
scroll to position [564, 0]
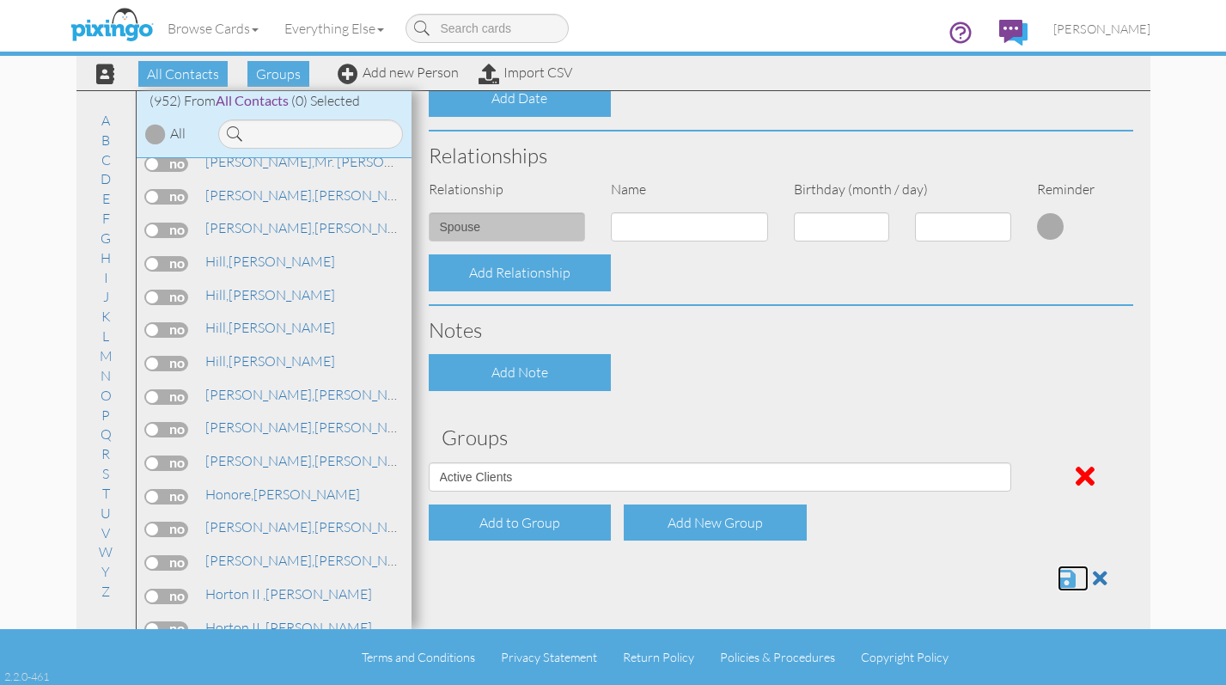
click at [609, 575] on span at bounding box center [1066, 578] width 18 height 21
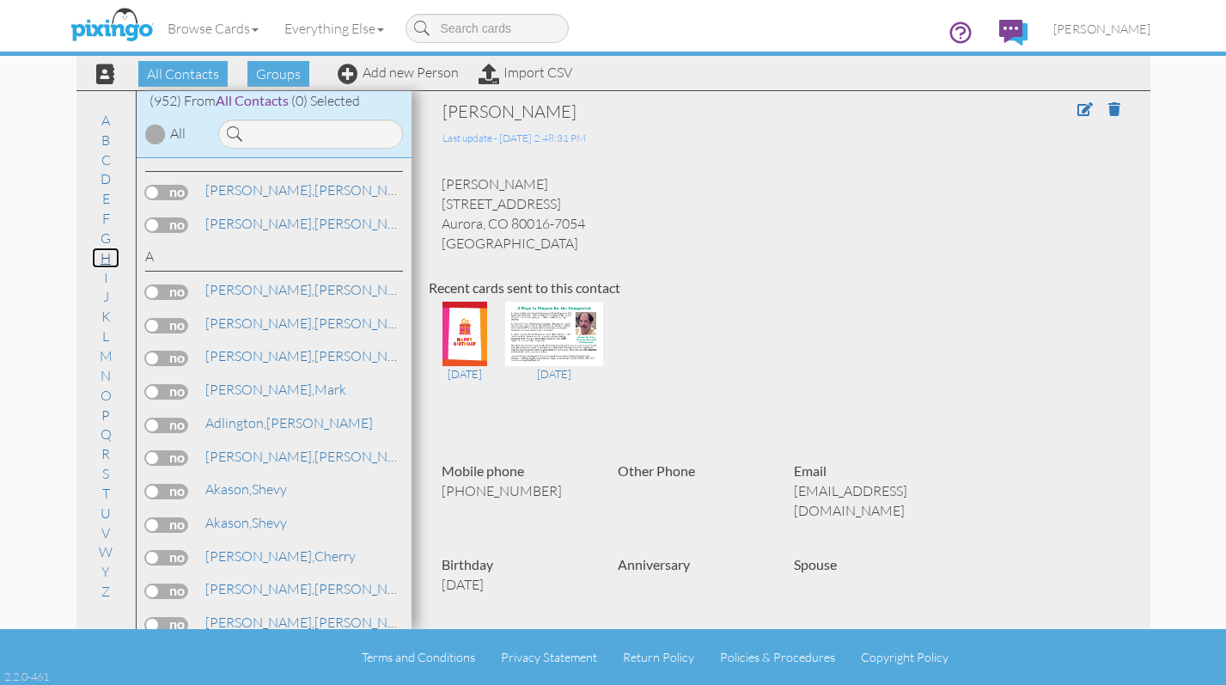
click at [101, 259] on link "H" at bounding box center [105, 257] width 27 height 21
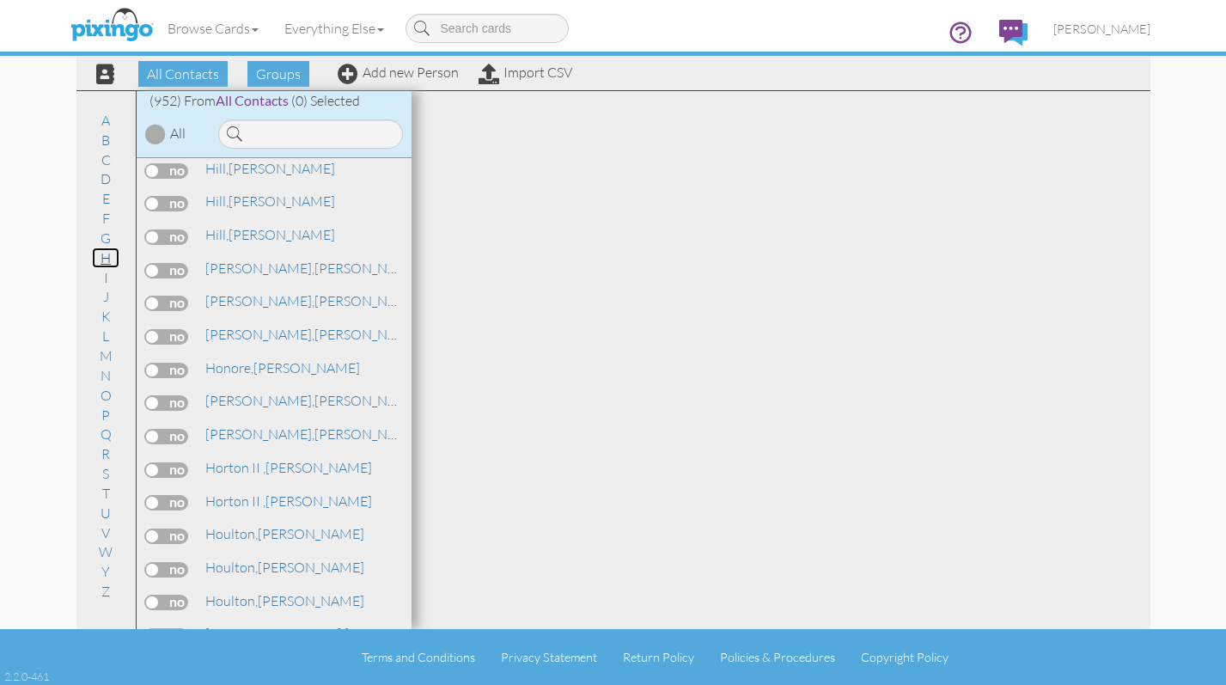
scroll to position [11342, 0]
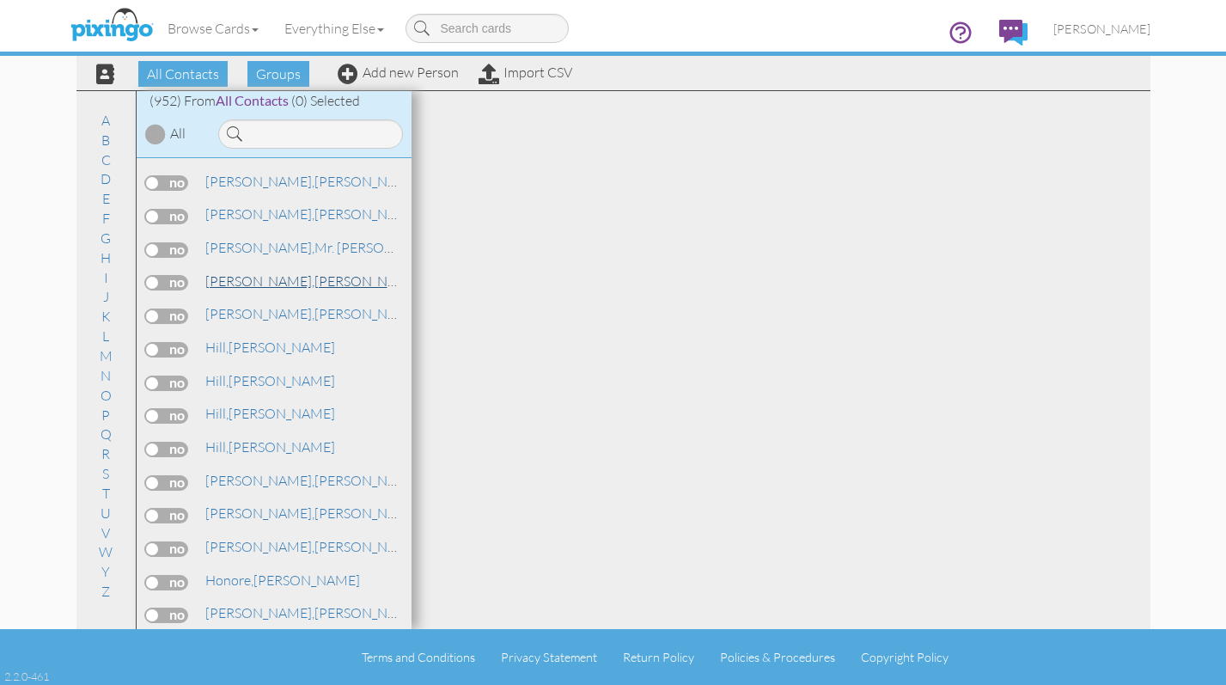
click at [249, 277] on span "[PERSON_NAME]," at bounding box center [259, 280] width 109 height 17
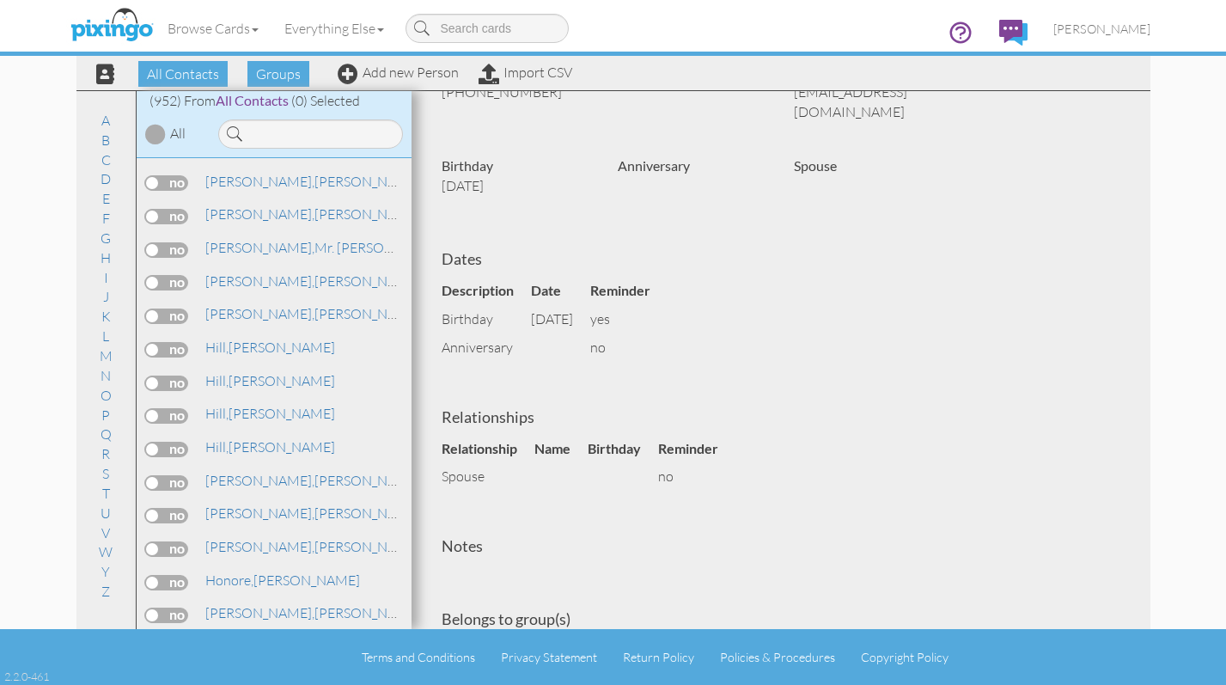
scroll to position [458, 0]
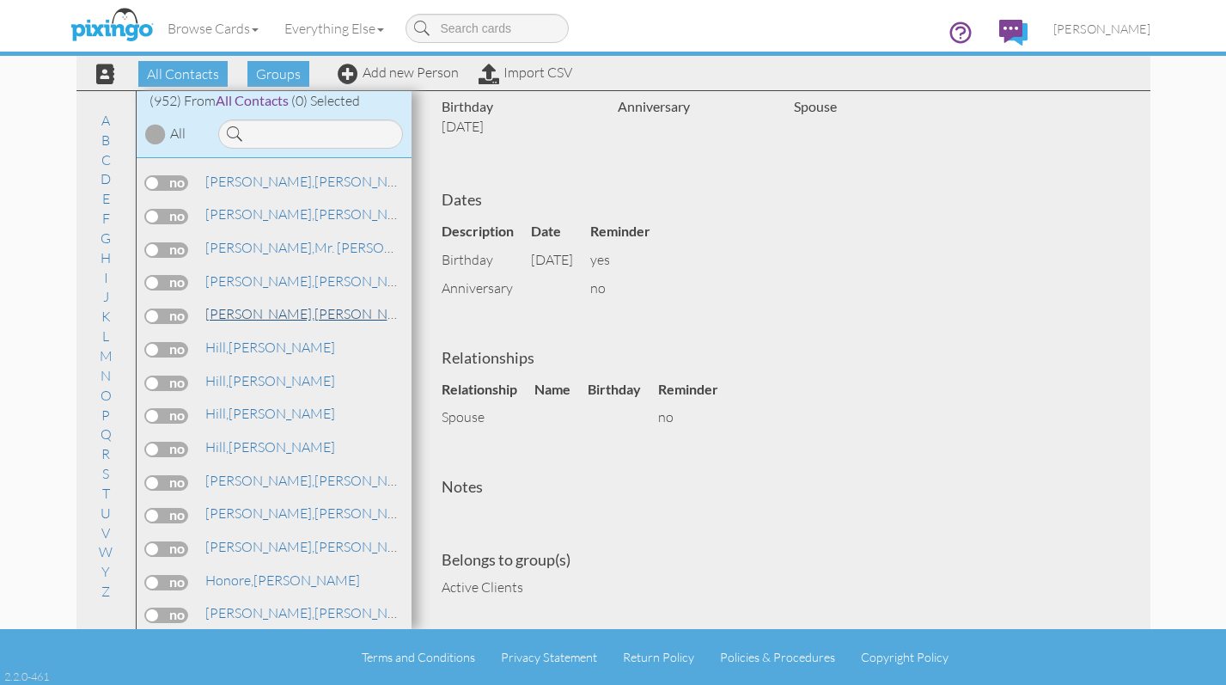
click at [278, 319] on link "[PERSON_NAME]" at bounding box center [313, 313] width 219 height 21
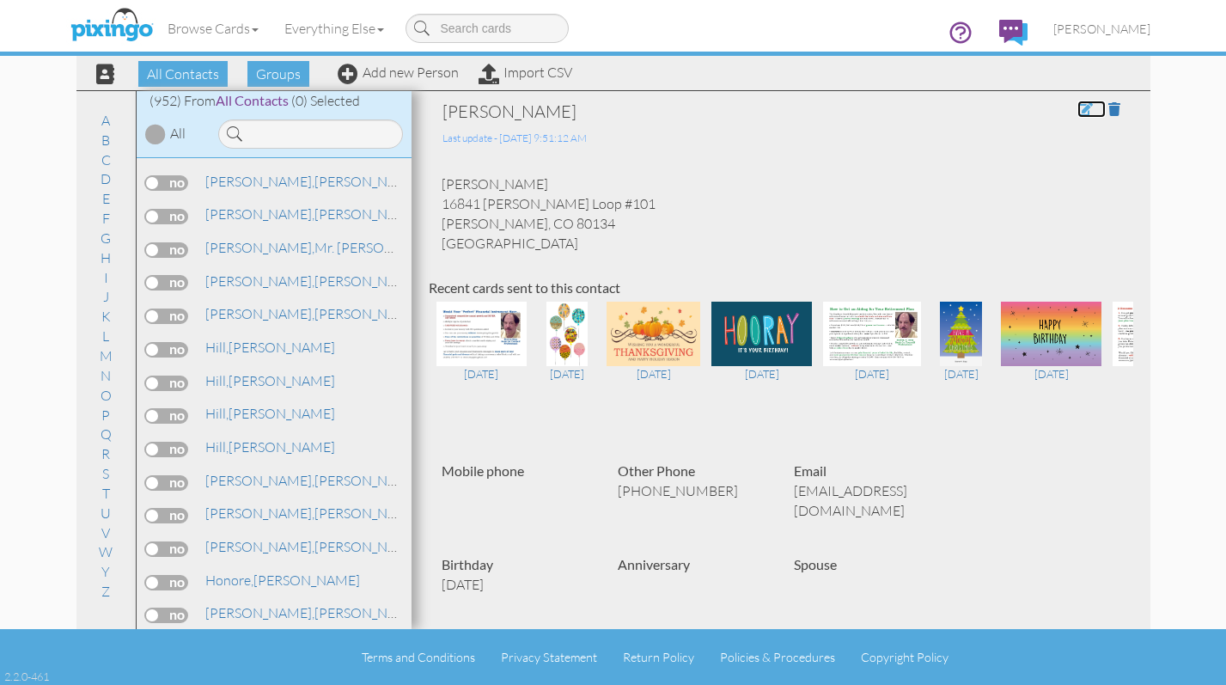
click at [1077, 105] on span at bounding box center [1084, 109] width 15 height 14
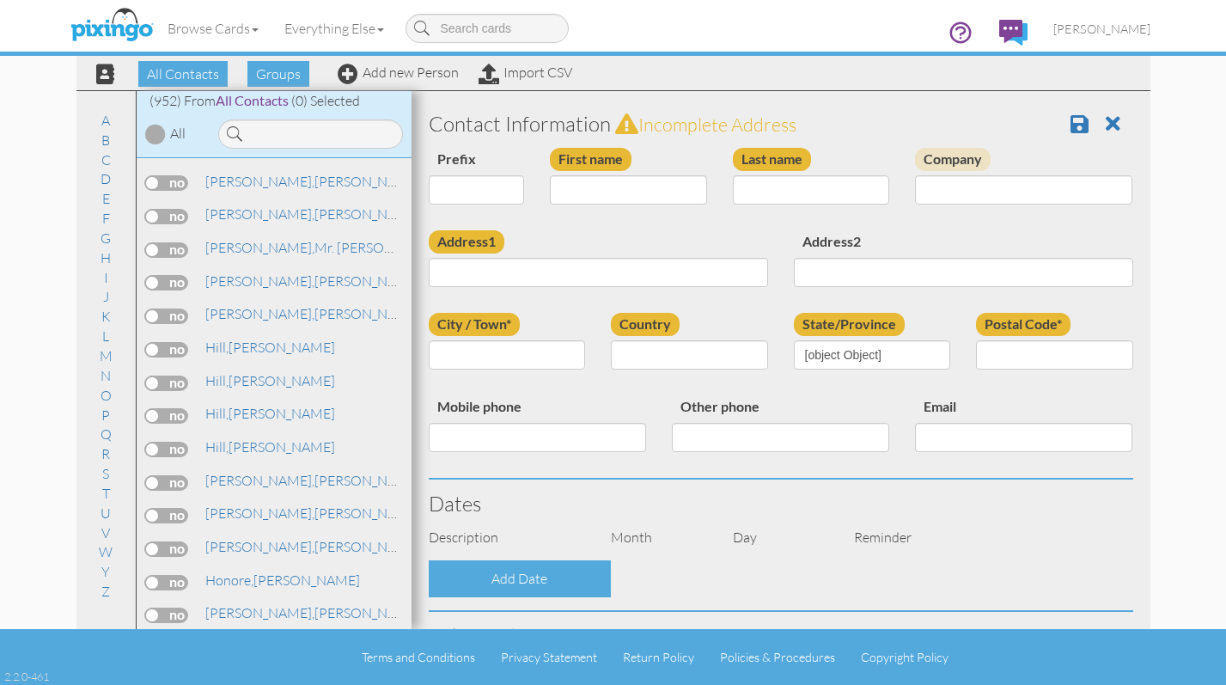
type input "[PERSON_NAME]"
type input "16841 [PERSON_NAME] Loop #101"
type input "[PERSON_NAME]"
type input "80134"
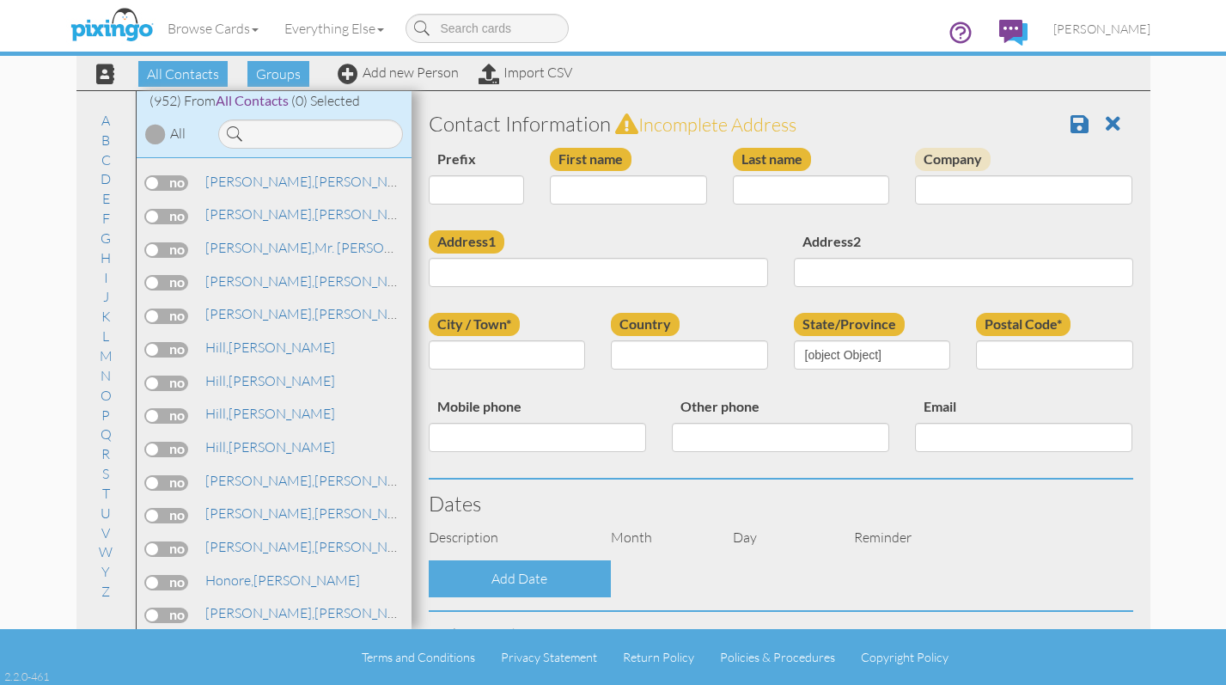
type input "[PHONE_NUMBER]"
type input "[EMAIL_ADDRESS][DOMAIN_NAME]"
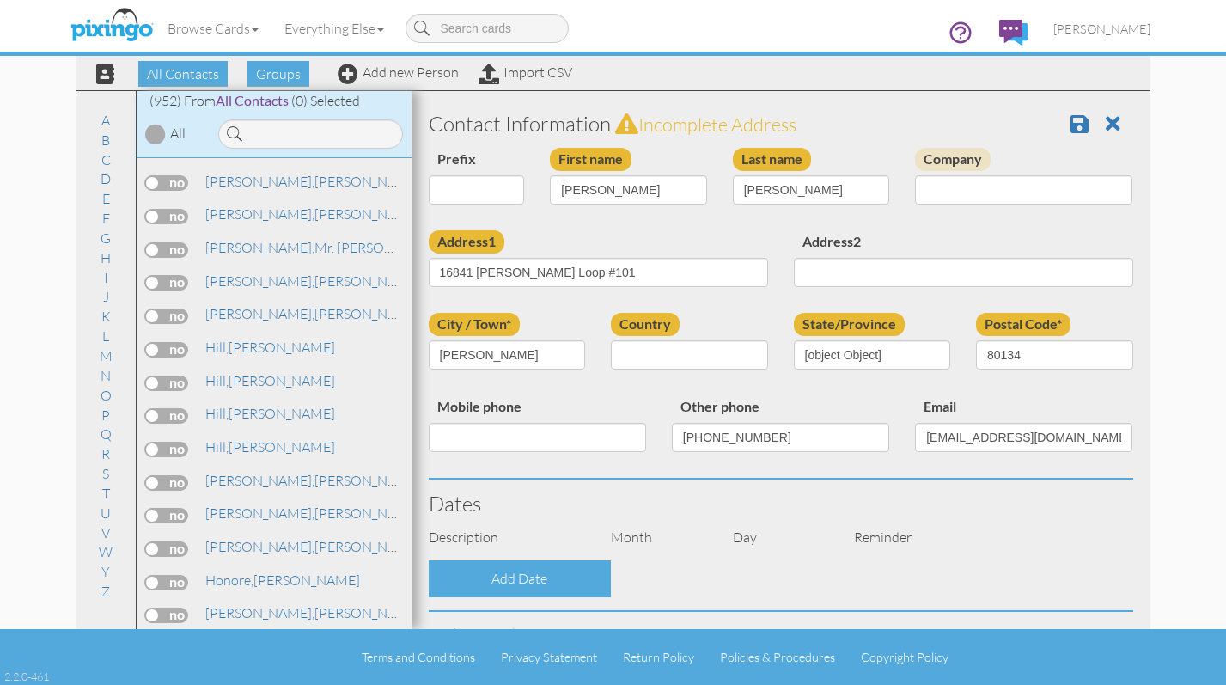
select select "object:3172"
select select "object:3417"
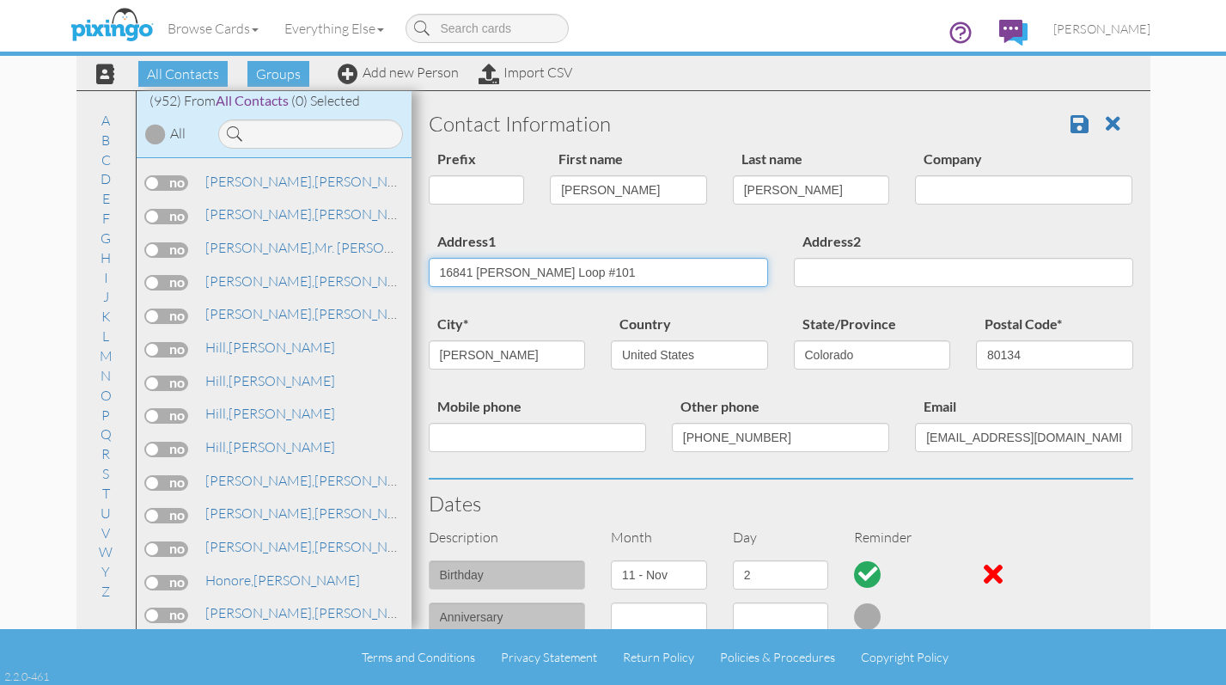
drag, startPoint x: 579, startPoint y: 271, endPoint x: 348, endPoint y: 288, distance: 231.7
click at [348, 288] on div "All Contacts (952) My Groups Active Clients (113) [DATE] Maile ... (142) Prospe…" at bounding box center [613, 359] width 1074 height 539
type input "[STREET_ADDRESS]"
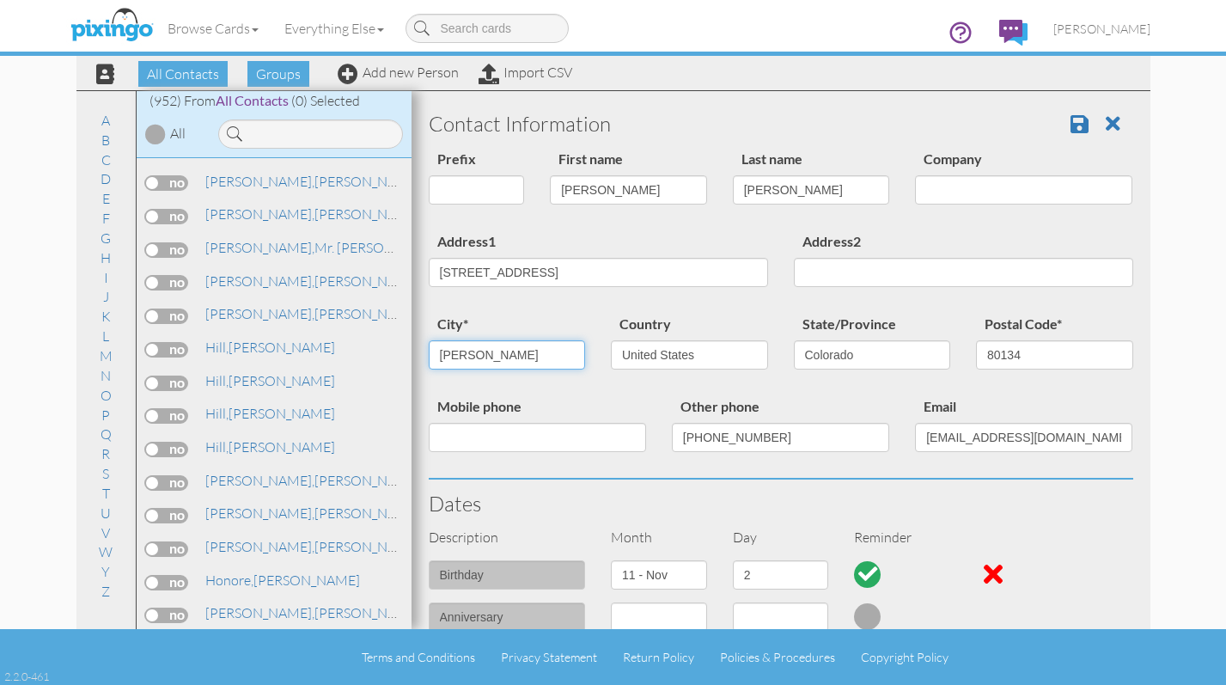
drag, startPoint x: 479, startPoint y: 356, endPoint x: 405, endPoint y: 350, distance: 75.0
click at [405, 350] on div "All Contacts (952) My Groups Active Clients (113) [DATE] Maile ... (142) Prospe…" at bounding box center [613, 359] width 1074 height 539
type input "Aurora"
drag, startPoint x: 1020, startPoint y: 352, endPoint x: 856, endPoint y: 391, distance: 167.7
click at [856, 391] on div "city* [GEOGRAPHIC_DATA] Country [GEOGRAPHIC_DATA] -------------- [GEOGRAPHIC_DA…" at bounding box center [781, 354] width 730 height 82
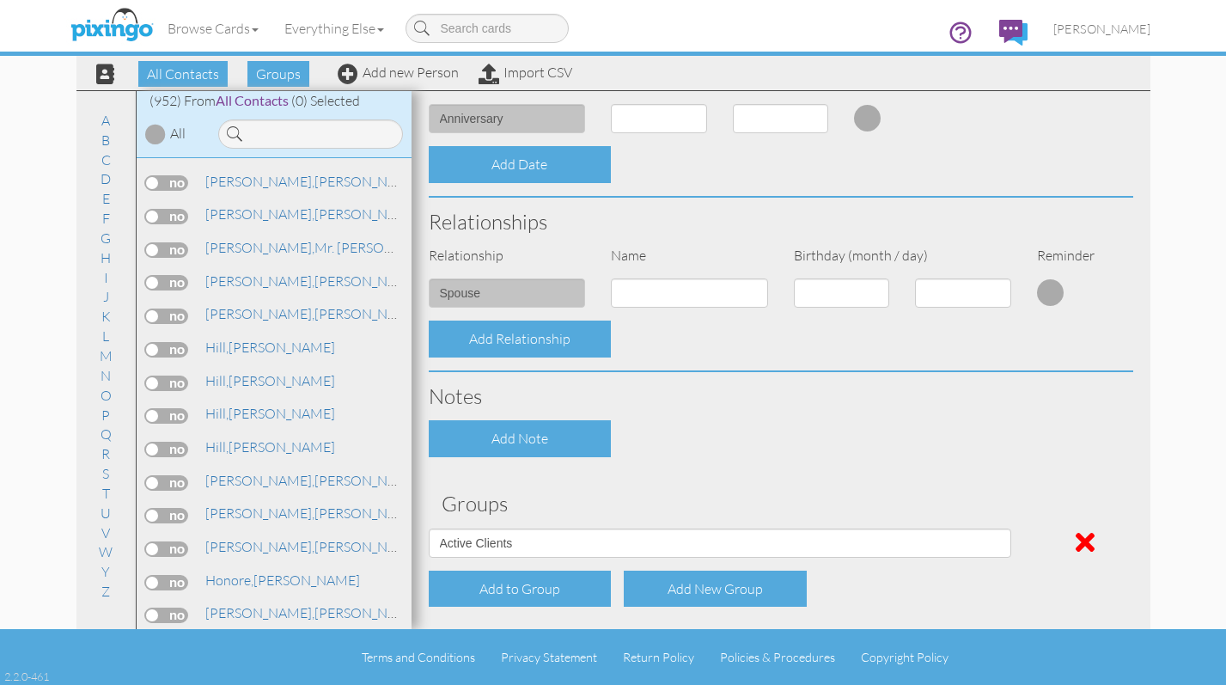
scroll to position [564, 0]
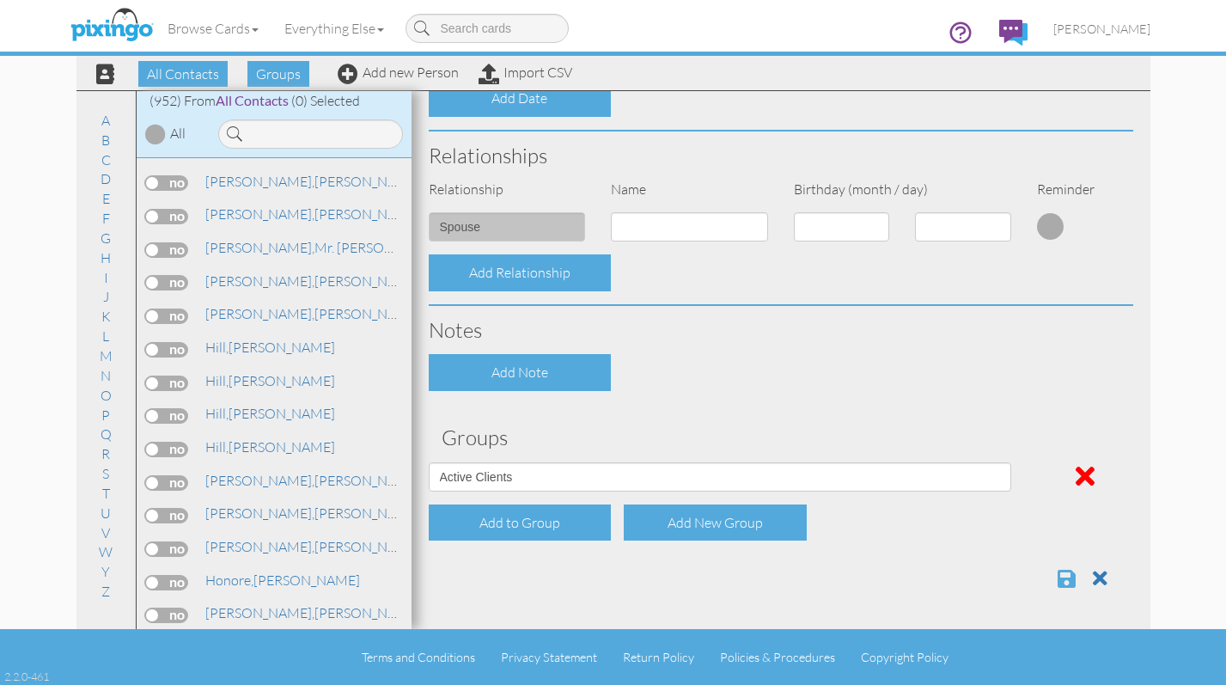
type input "80016"
click at [1057, 577] on span at bounding box center [1066, 578] width 18 height 21
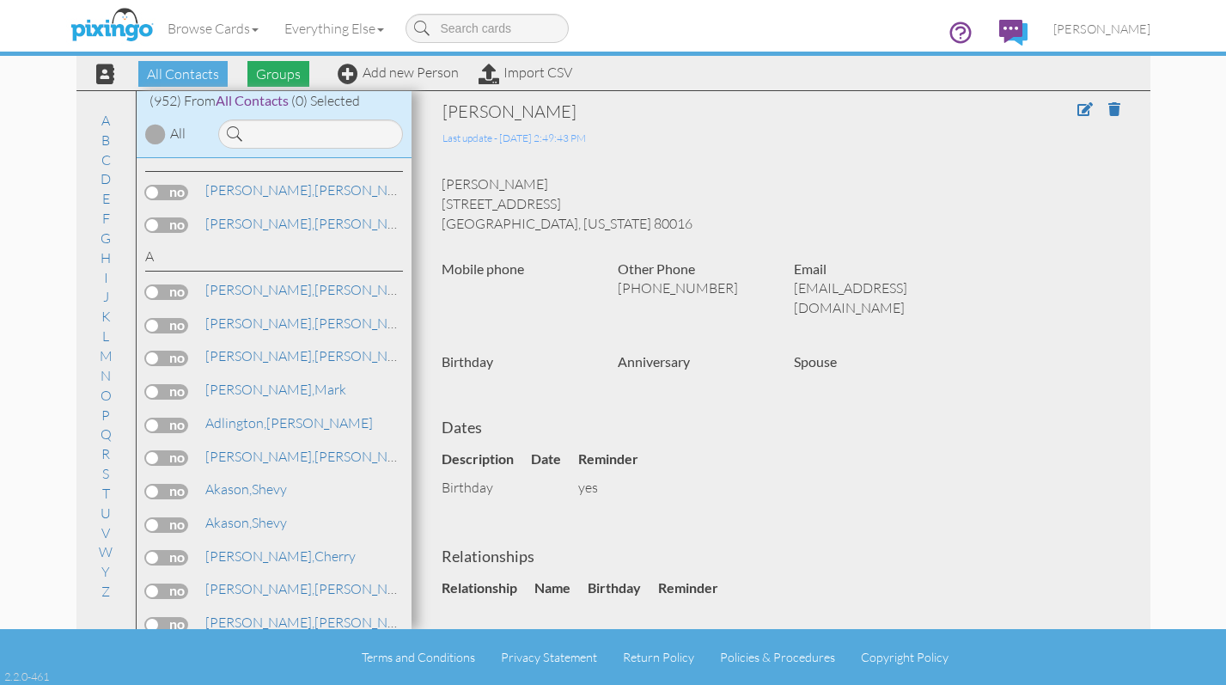
click at [286, 69] on span "Groups" at bounding box center [278, 74] width 62 height 26
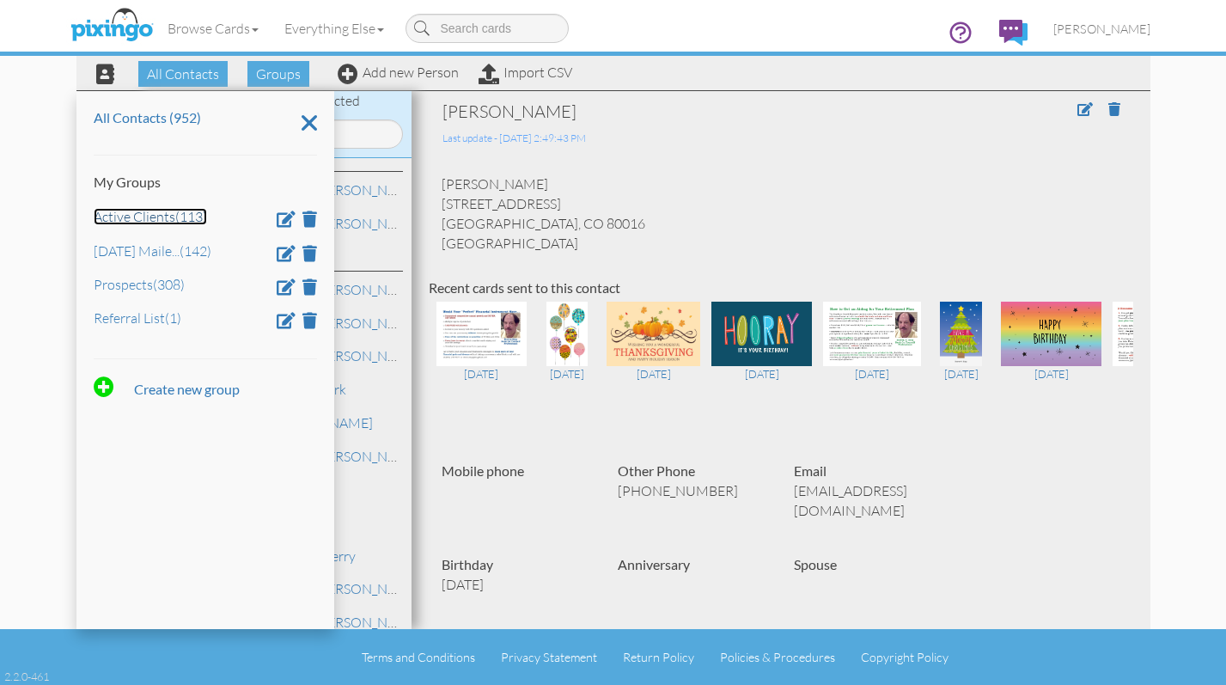
click at [158, 216] on link "Active Clients (113)" at bounding box center [150, 216] width 113 height 17
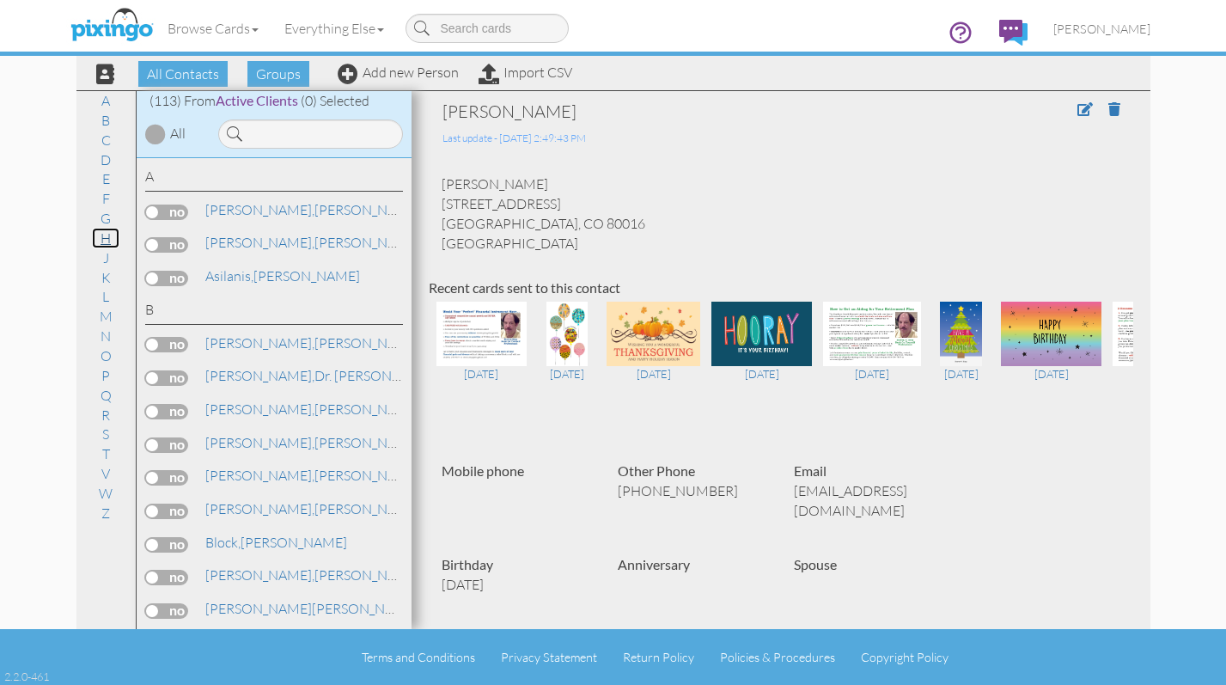
click at [108, 239] on link "H" at bounding box center [105, 238] width 27 height 21
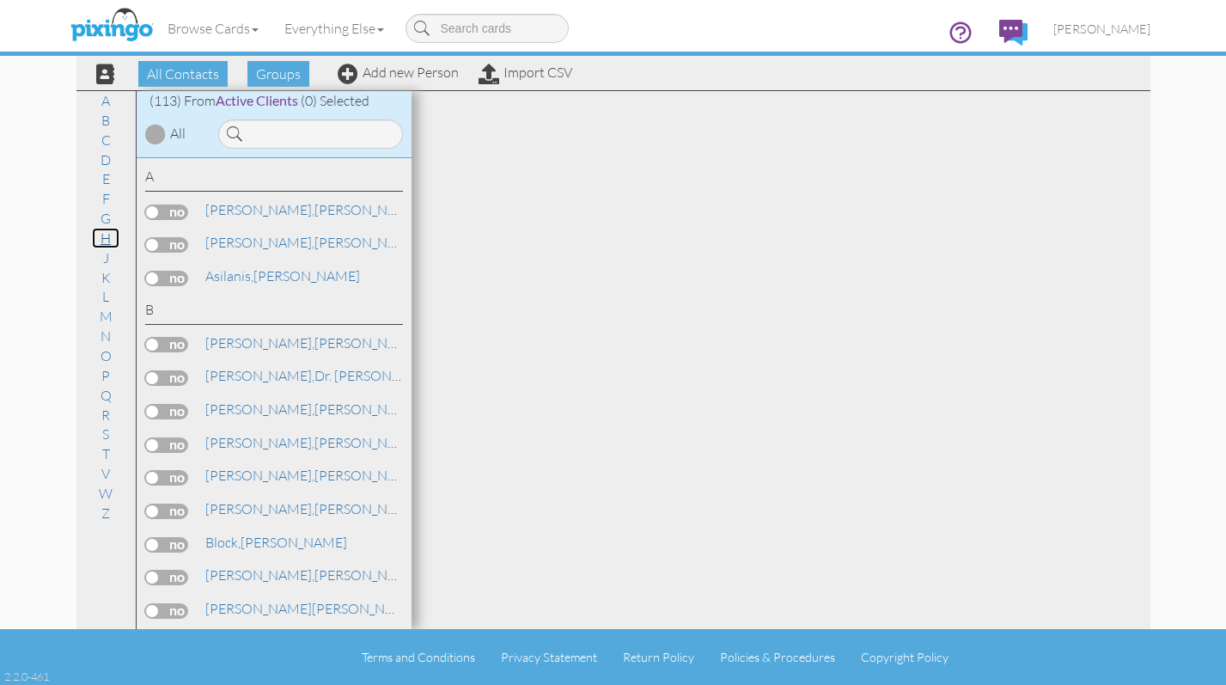
scroll to position [1505, 0]
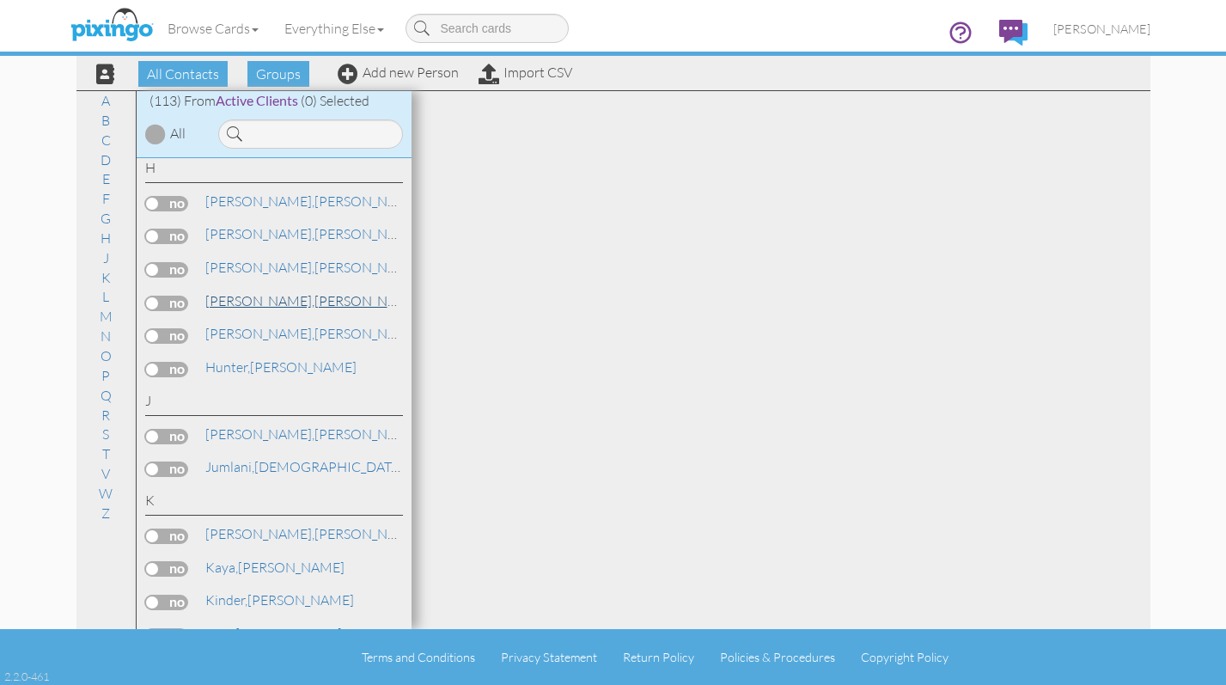
click at [241, 304] on span "[PERSON_NAME]," at bounding box center [259, 300] width 109 height 17
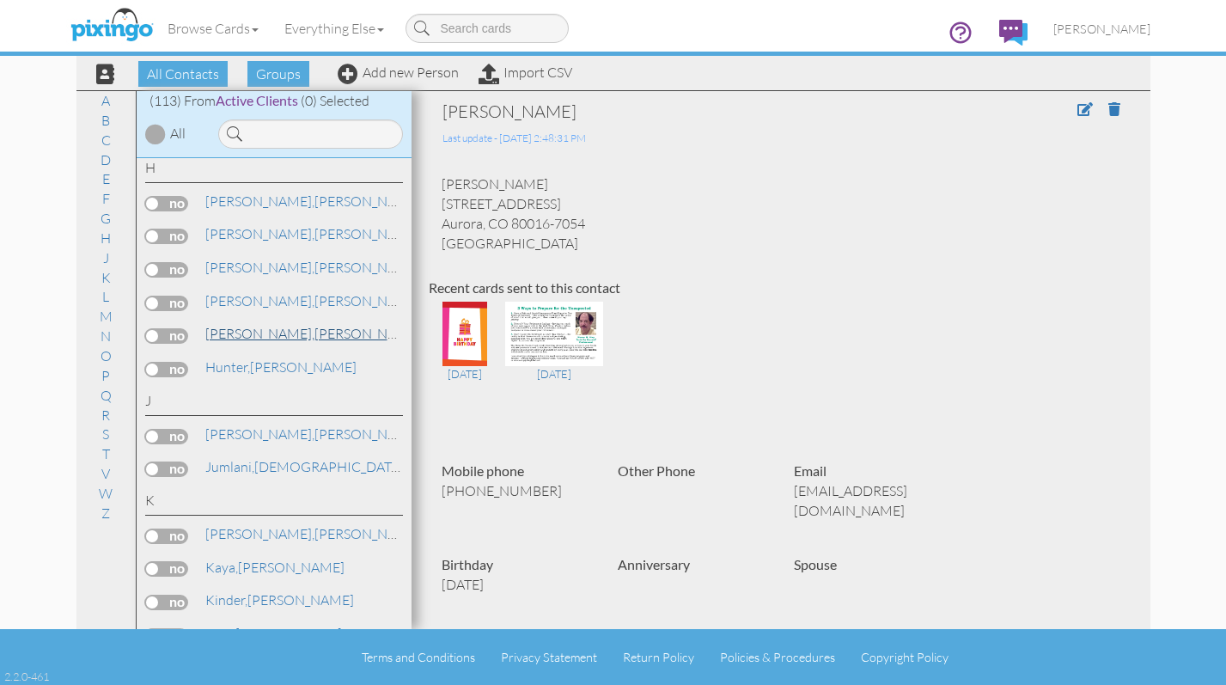
click at [244, 328] on span "[PERSON_NAME]," at bounding box center [259, 333] width 109 height 17
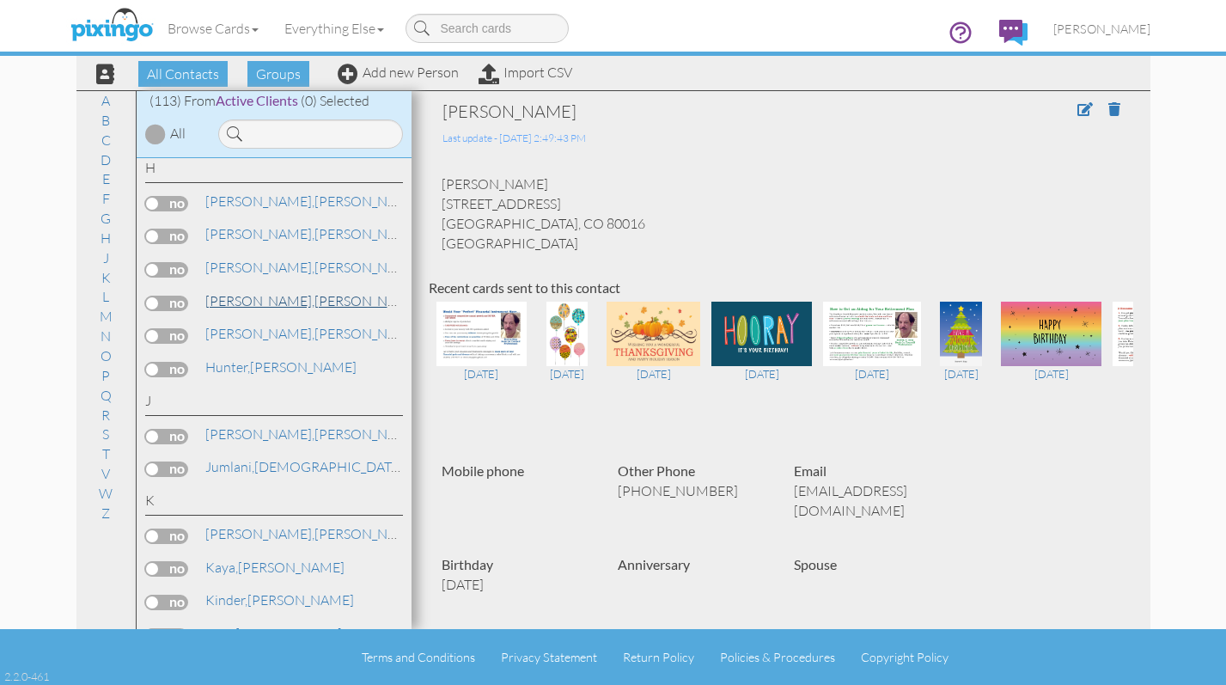
click at [271, 305] on span "[PERSON_NAME]," at bounding box center [259, 300] width 109 height 17
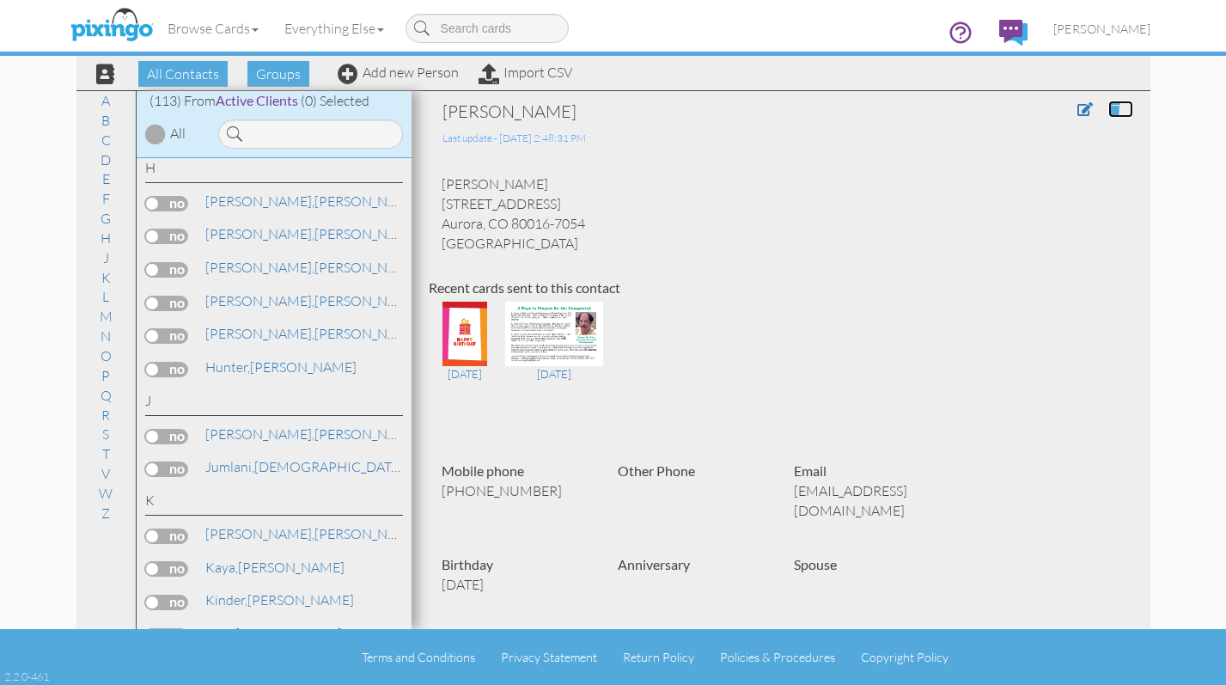
click at [1108, 106] on span at bounding box center [1114, 109] width 12 height 14
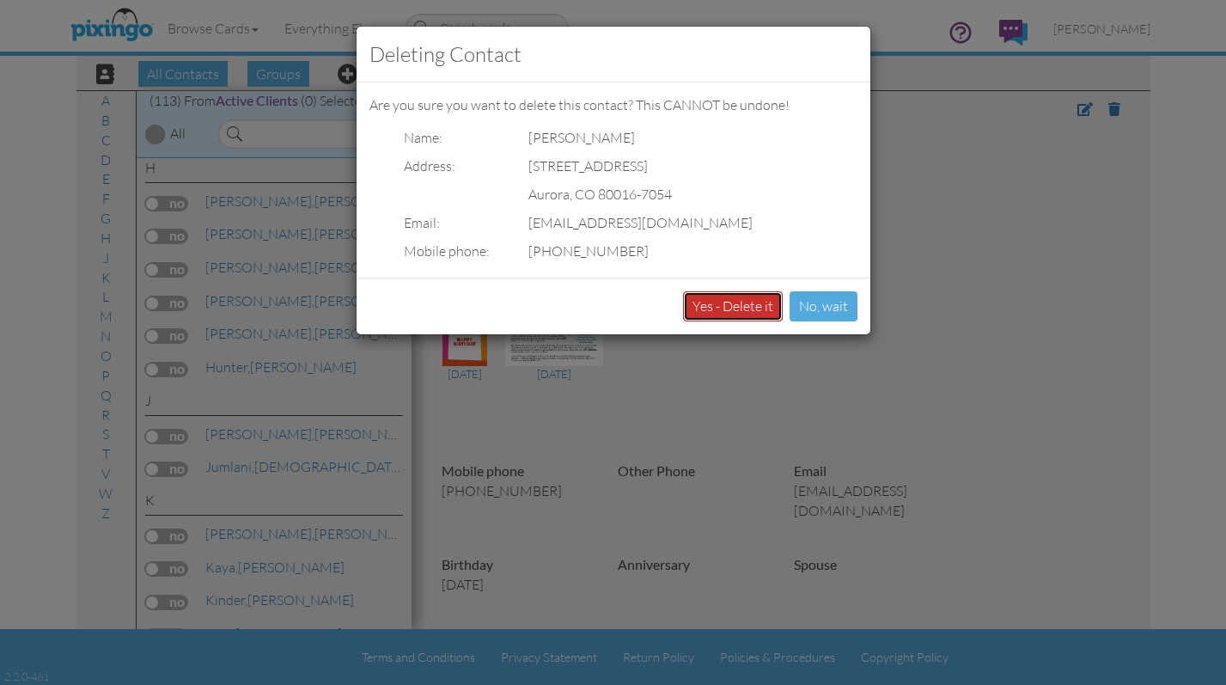
click at [734, 296] on button "Yes - Delete it" at bounding box center [733, 306] width 100 height 30
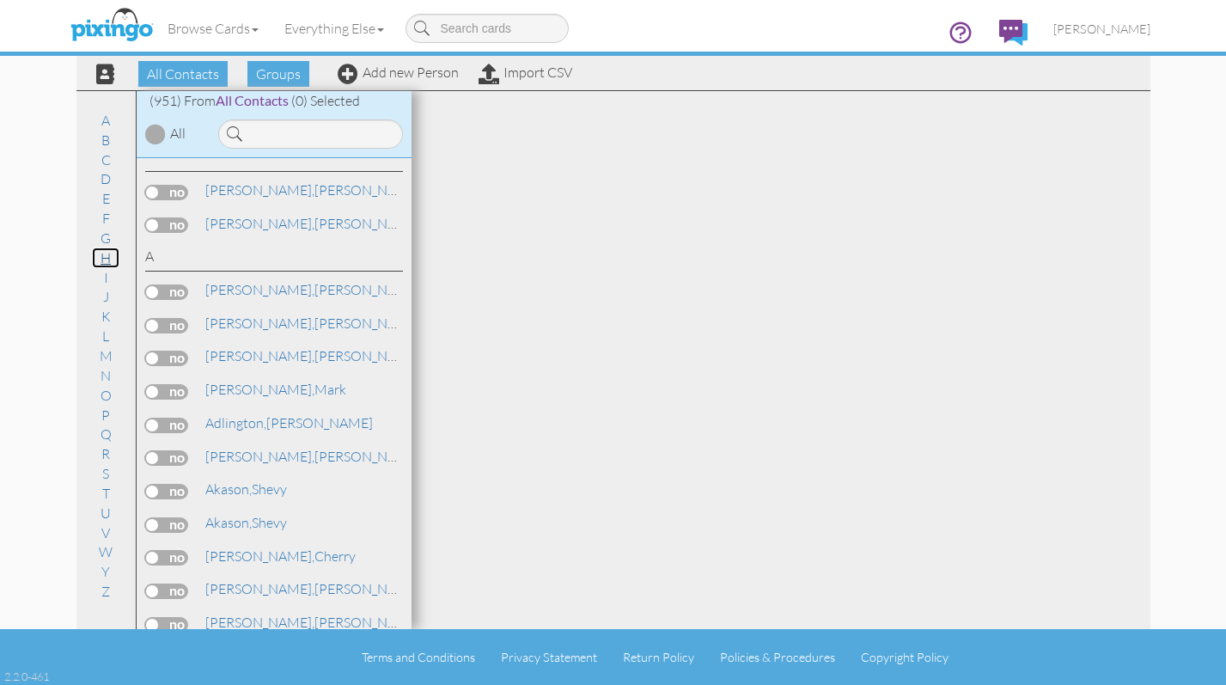
click at [105, 259] on link "H" at bounding box center [105, 257] width 27 height 21
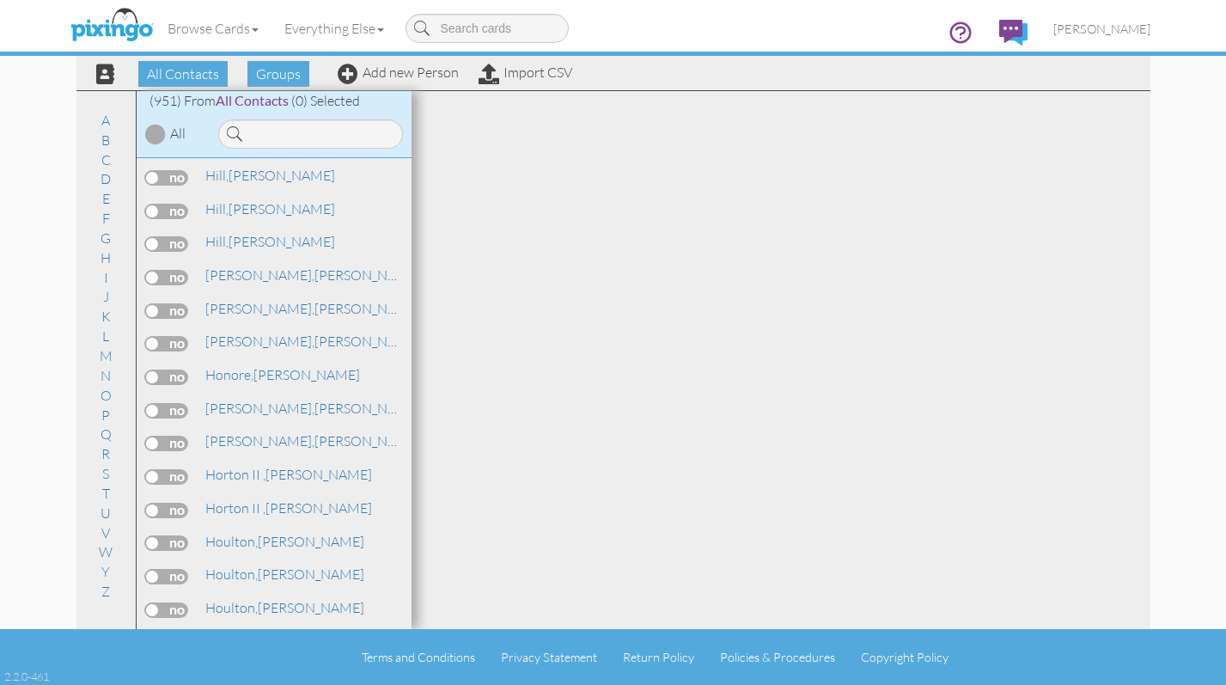
scroll to position [11257, 0]
